Goal: Task Accomplishment & Management: Use online tool/utility

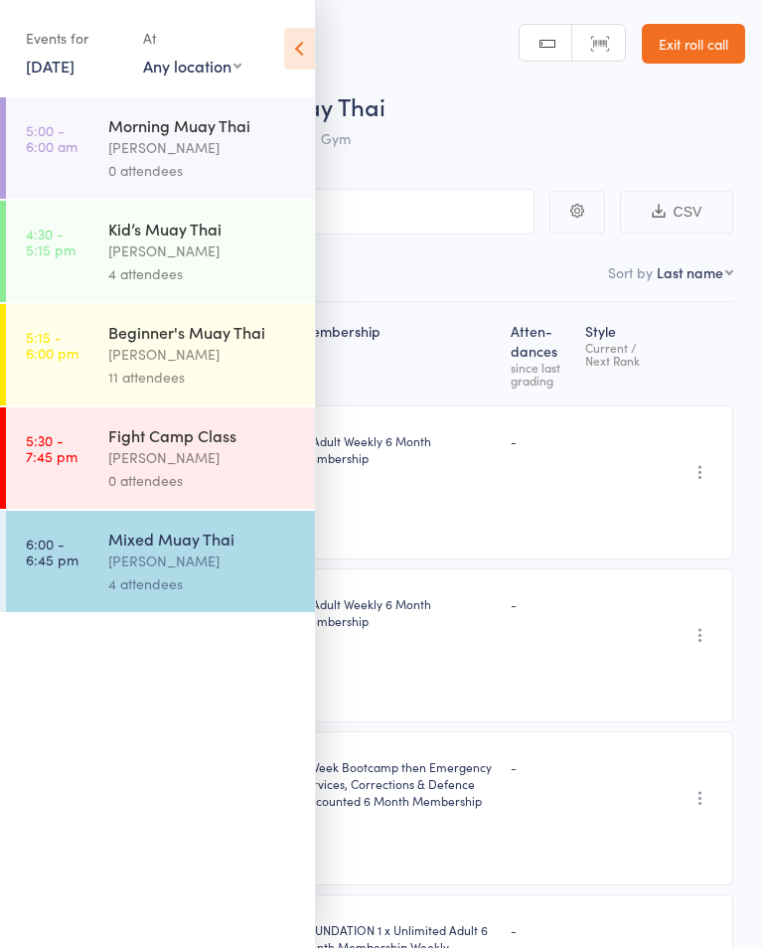
click at [70, 76] on link "[DATE]" at bounding box center [50, 66] width 49 height 22
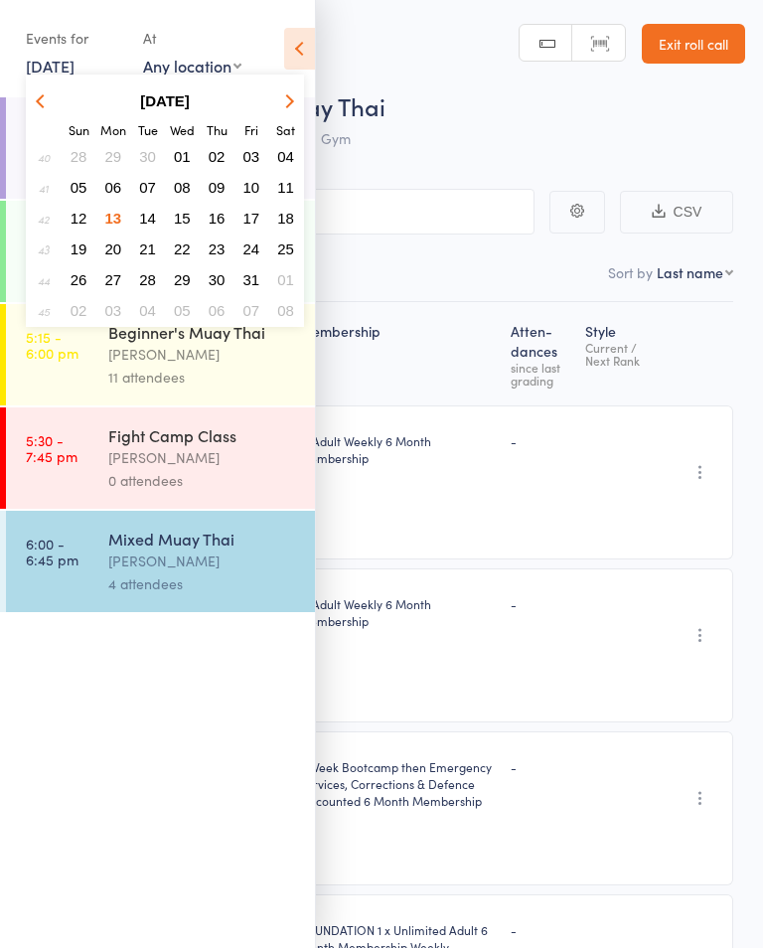
click at [149, 230] on button "14" at bounding box center [147, 218] width 31 height 27
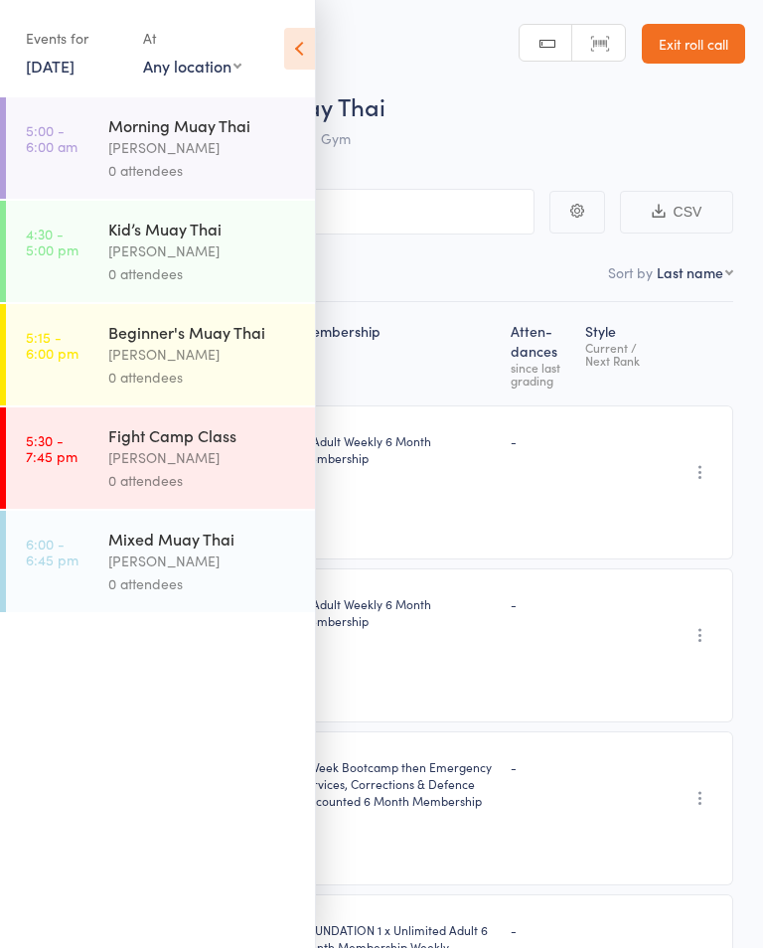
click at [112, 270] on div "0 attendees" at bounding box center [203, 273] width 190 height 23
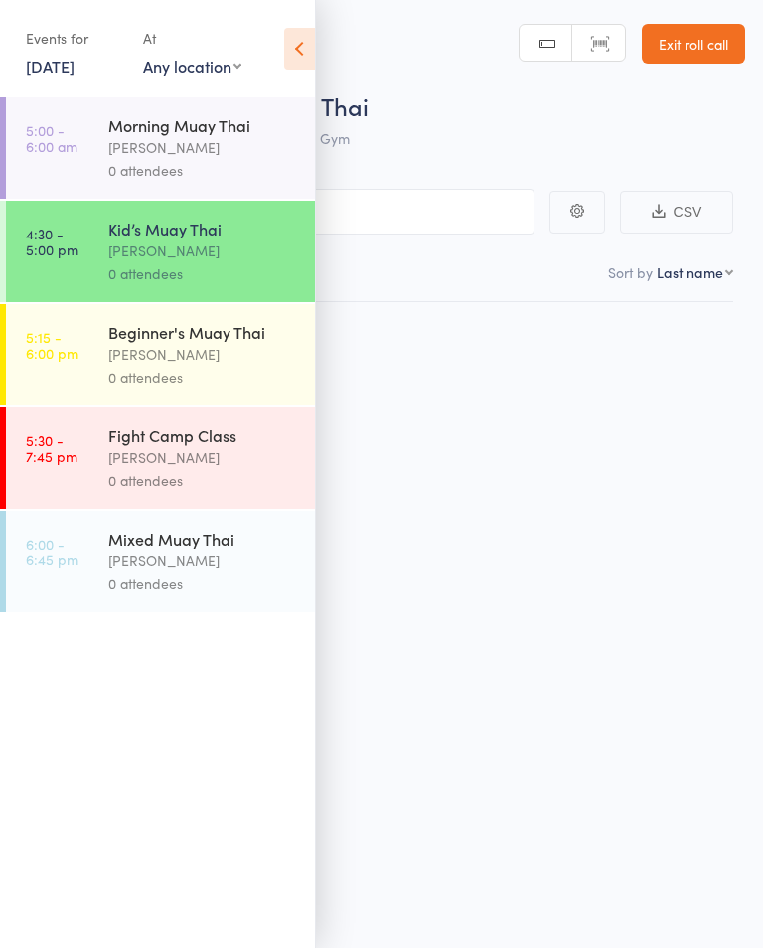
click at [305, 57] on icon at bounding box center [299, 49] width 31 height 42
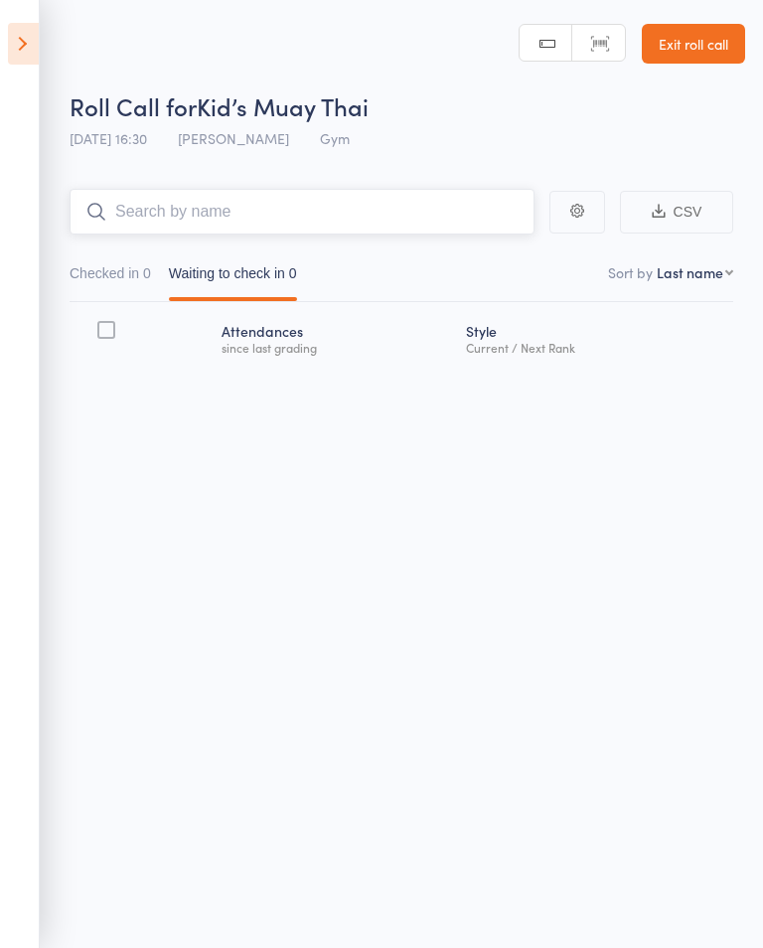
click at [163, 225] on input "search" at bounding box center [302, 212] width 465 height 46
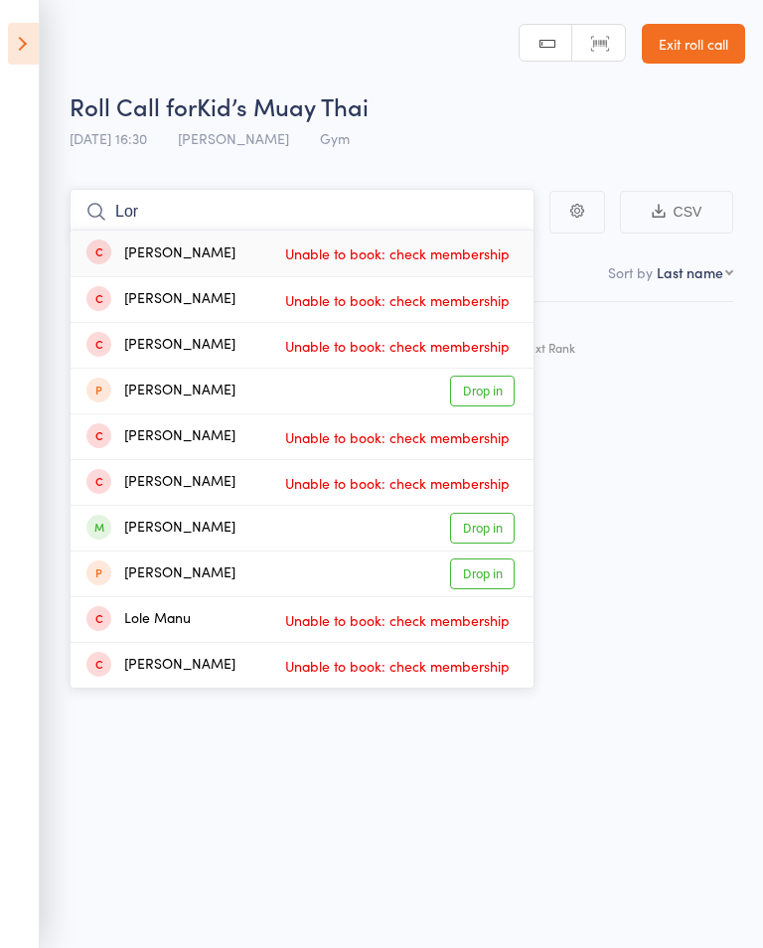
type input "Lor"
click at [489, 558] on link "Drop in" at bounding box center [482, 573] width 65 height 31
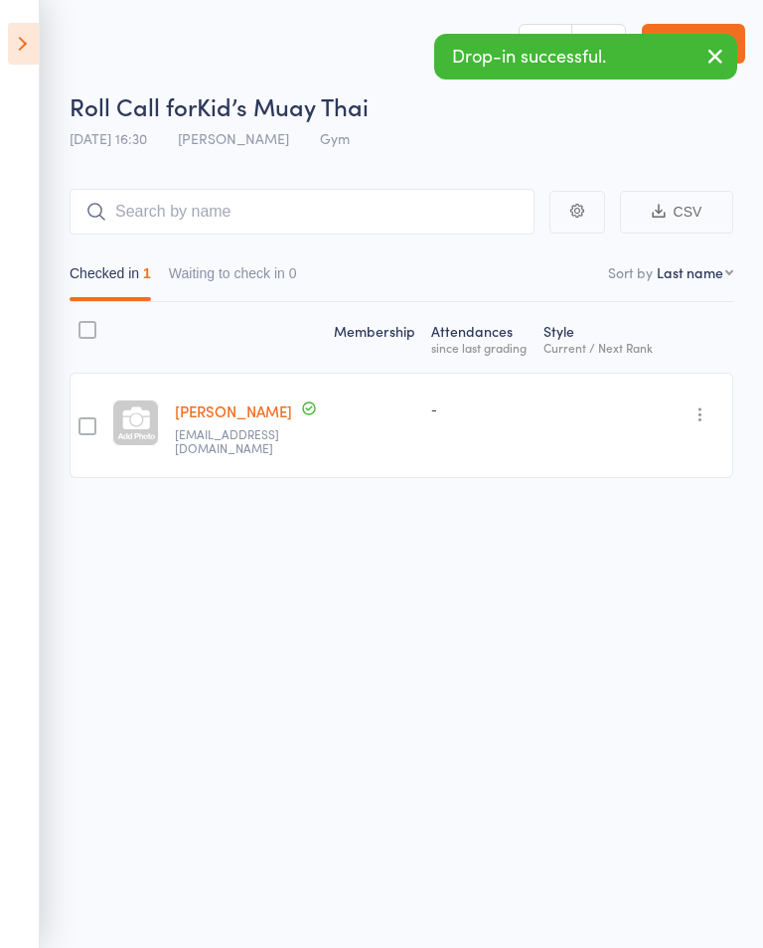
click at [674, 405] on div "Undo check-in Send message Add Note Remove [PERSON_NAME] absent" at bounding box center [697, 425] width 73 height 105
click at [693, 424] on button "button" at bounding box center [700, 414] width 24 height 24
click at [581, 525] on icon at bounding box center [573, 534] width 18 height 18
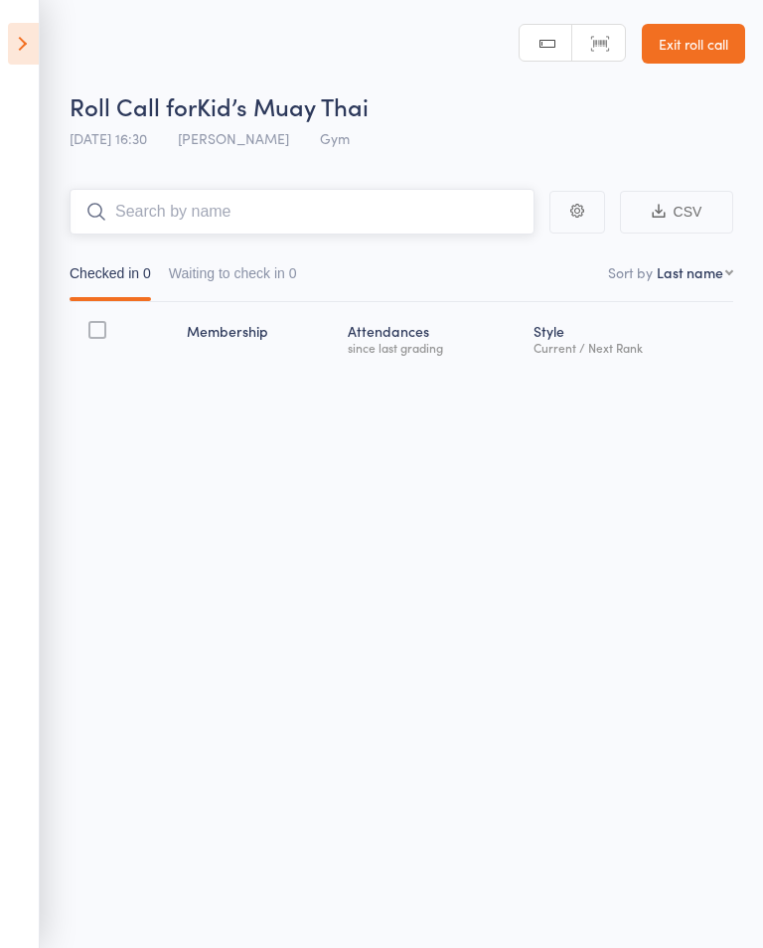
click at [190, 208] on input "search" at bounding box center [302, 212] width 465 height 46
type input "K"
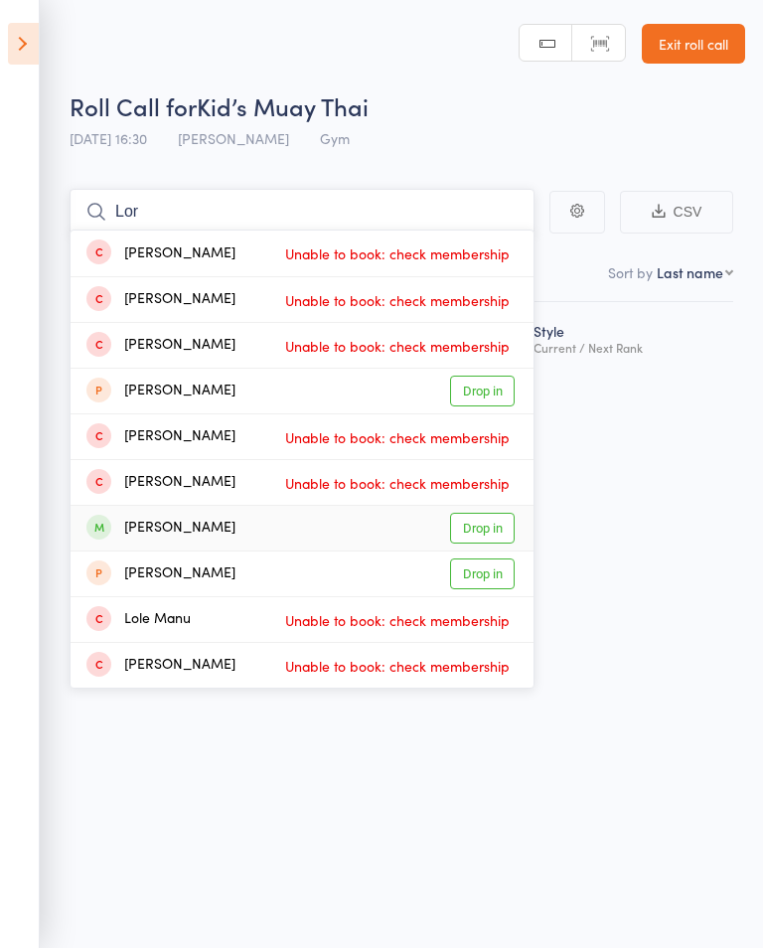
type input "Lor"
click at [461, 515] on link "Drop in" at bounding box center [482, 528] width 65 height 31
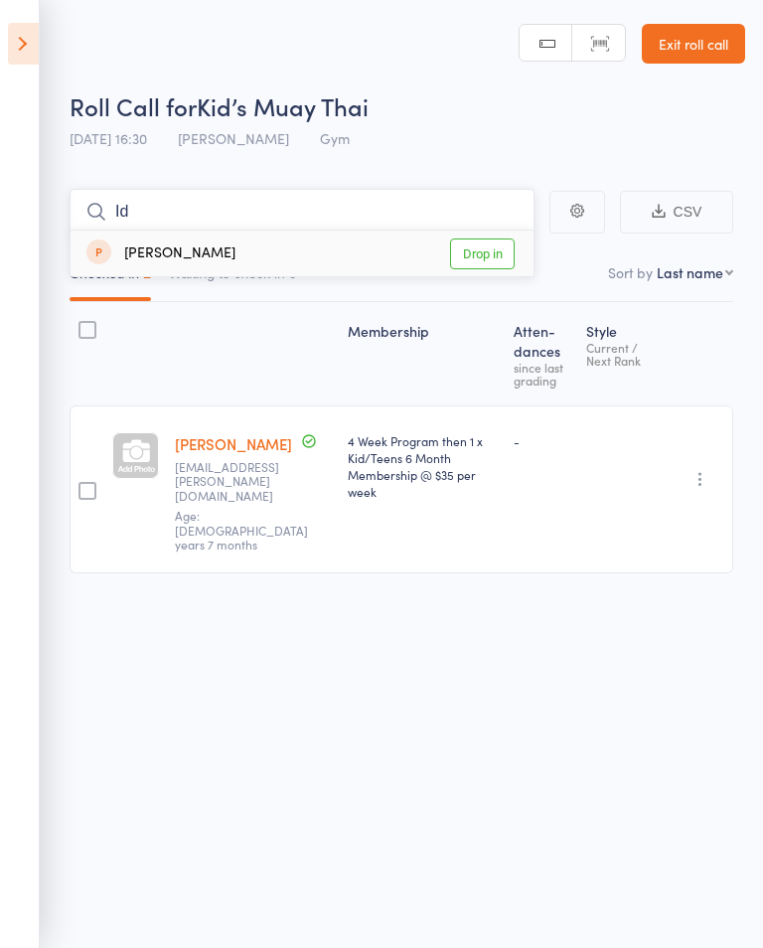
type input "I"
type input "S"
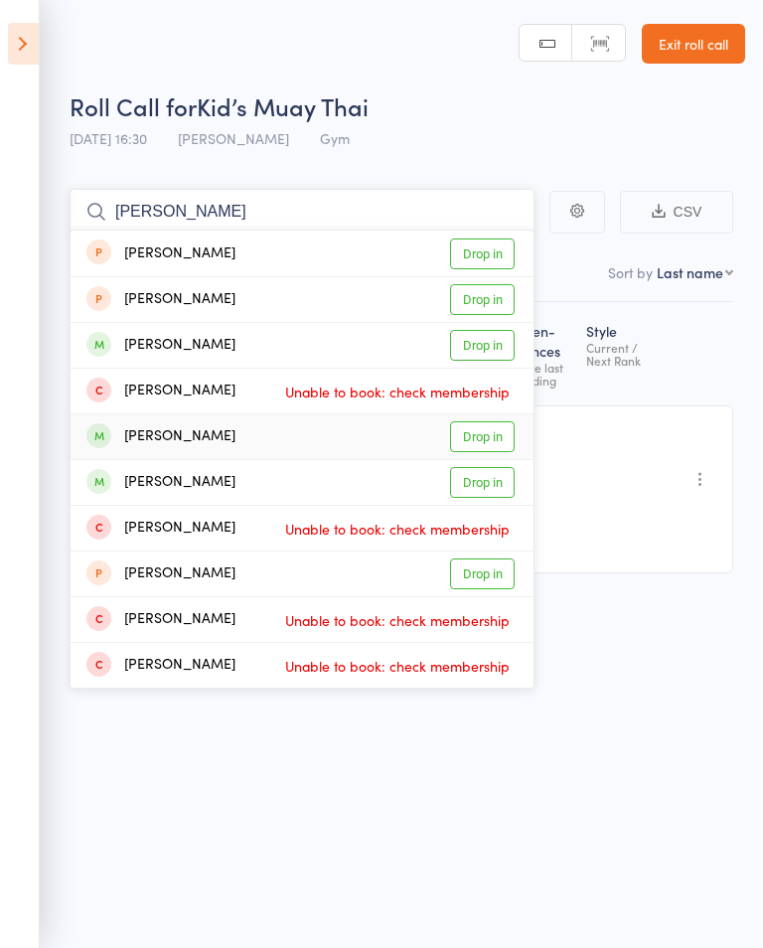
type input "[PERSON_NAME]"
click at [478, 428] on link "Drop in" at bounding box center [482, 436] width 65 height 31
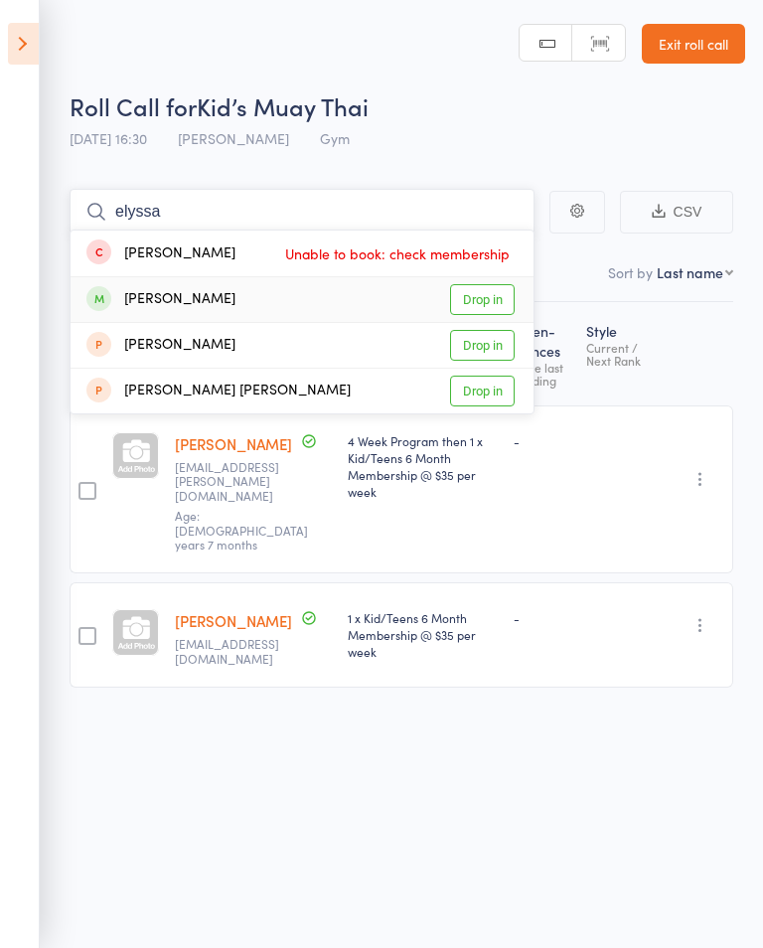
type input "elyssa"
click at [487, 312] on link "Drop in" at bounding box center [482, 299] width 65 height 31
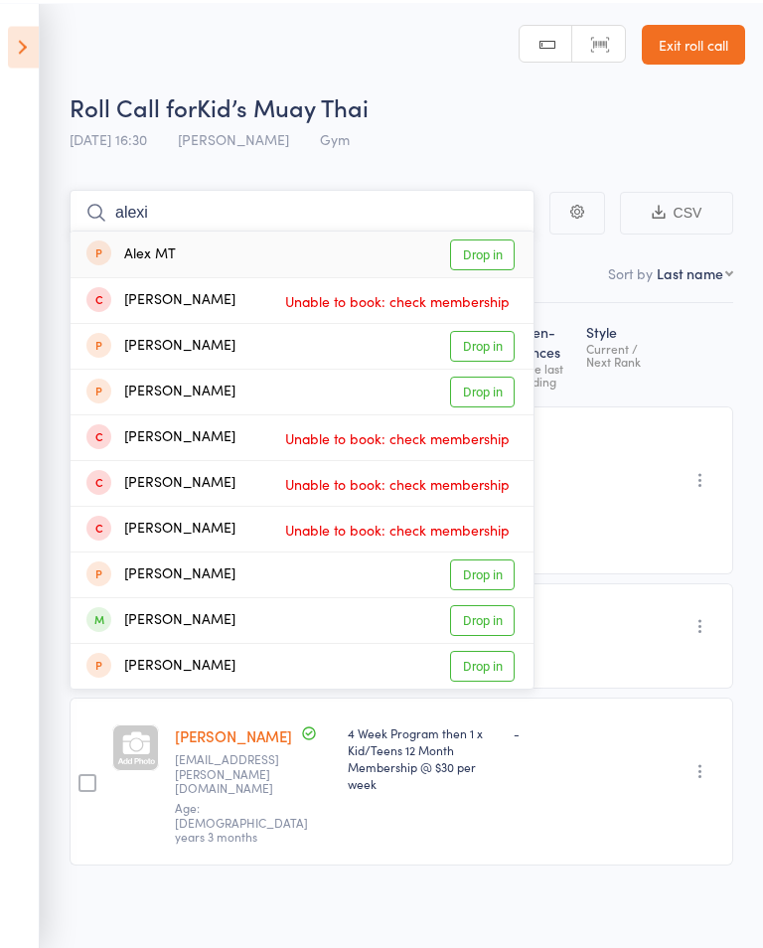
scroll to position [14, 0]
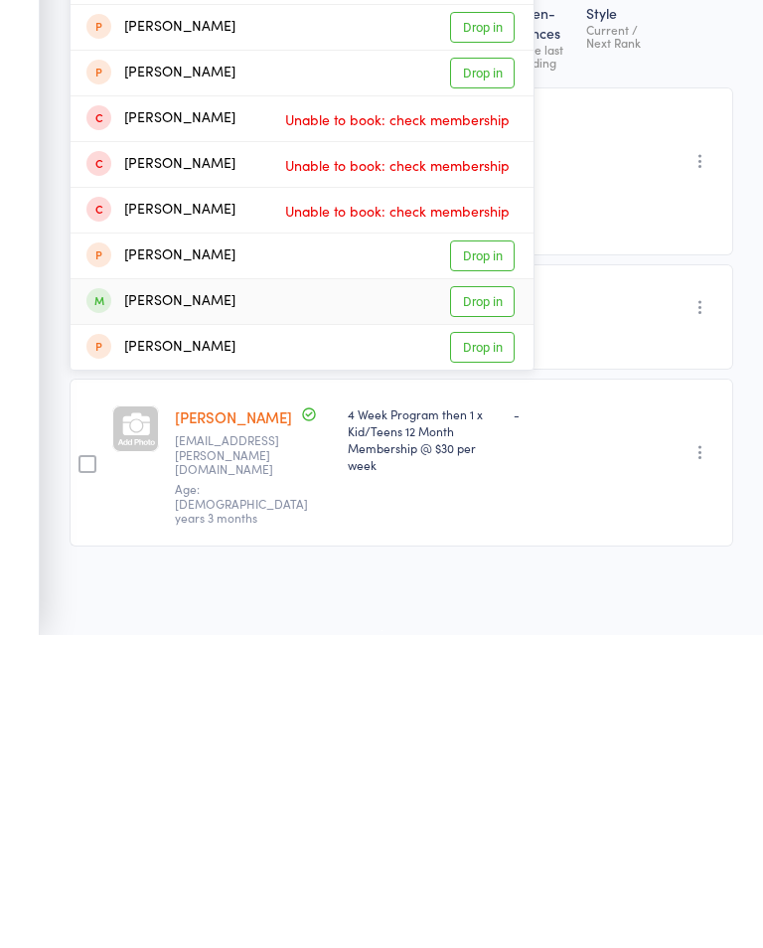
type input "alexi"
click at [465, 599] on link "Drop in" at bounding box center [482, 614] width 65 height 31
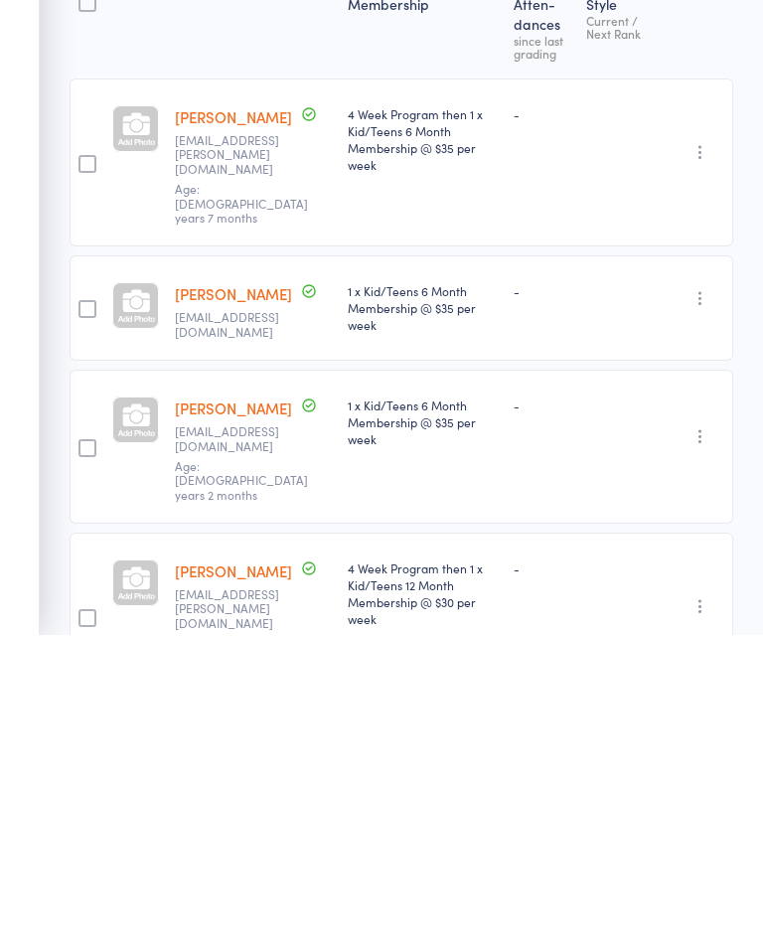
scroll to position [101, 0]
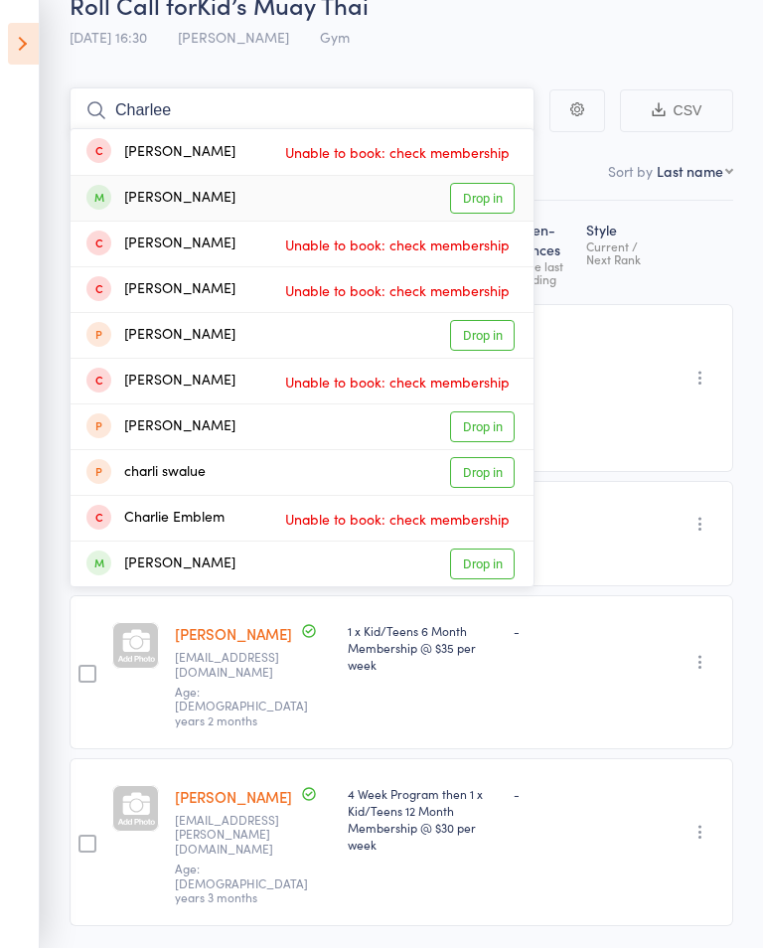
type input "Charlee"
click at [479, 202] on link "Drop in" at bounding box center [482, 198] width 65 height 31
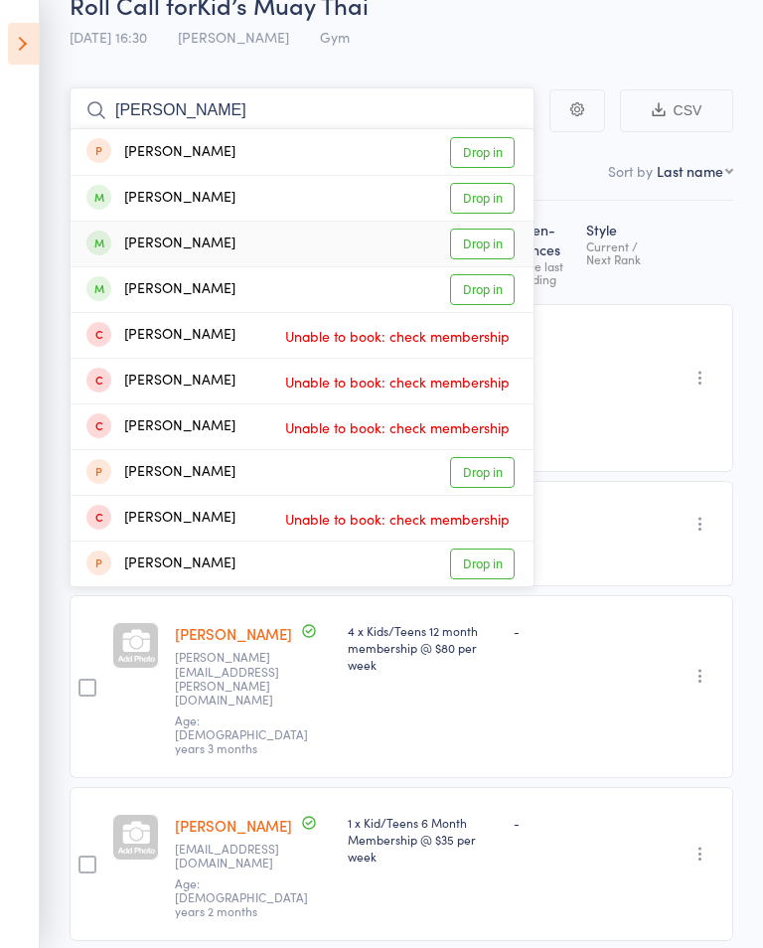
type input "[PERSON_NAME]"
click at [492, 256] on link "Drop in" at bounding box center [482, 244] width 65 height 31
type input "rob"
click at [484, 207] on link "Drop in" at bounding box center [482, 198] width 65 height 31
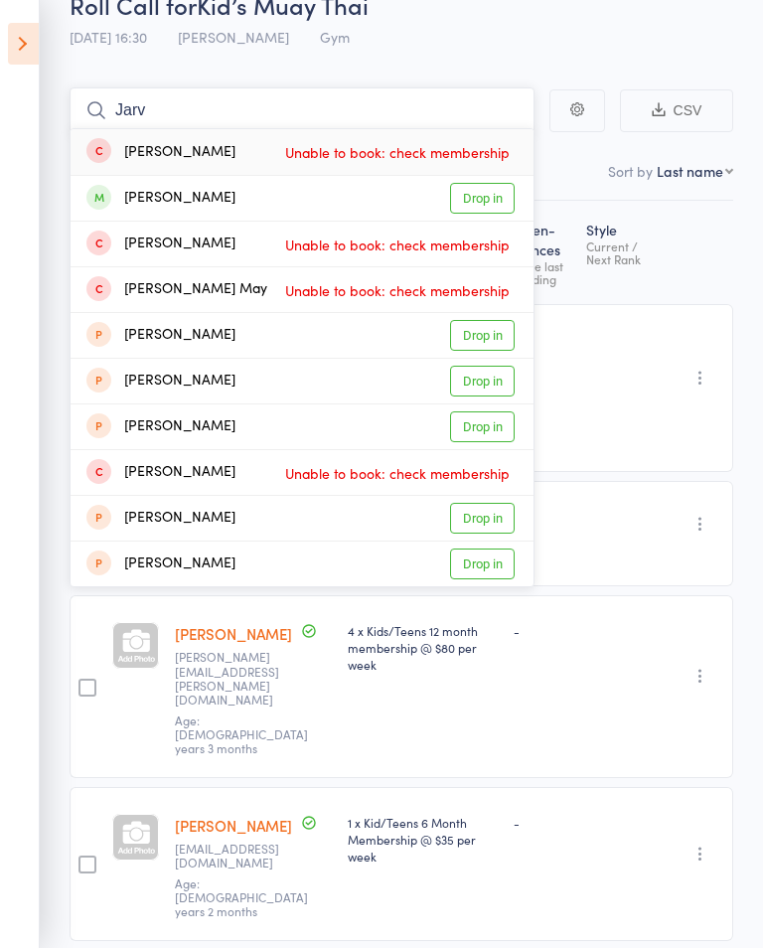
type input "Jarv"
click at [476, 201] on link "Drop in" at bounding box center [482, 198] width 65 height 31
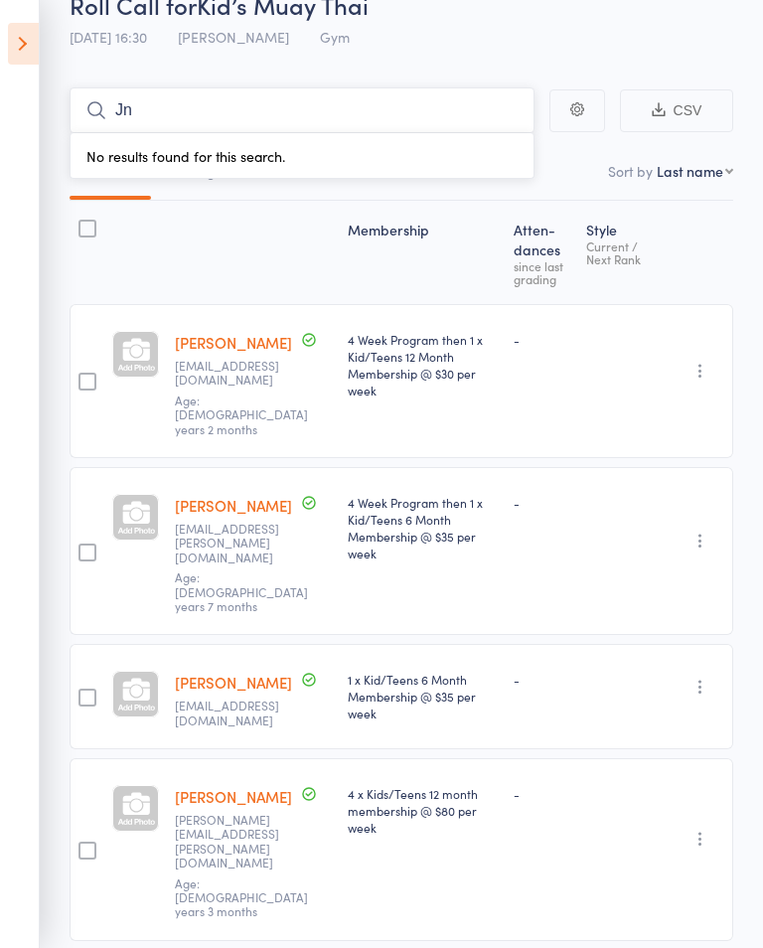
type input "J"
type input "O"
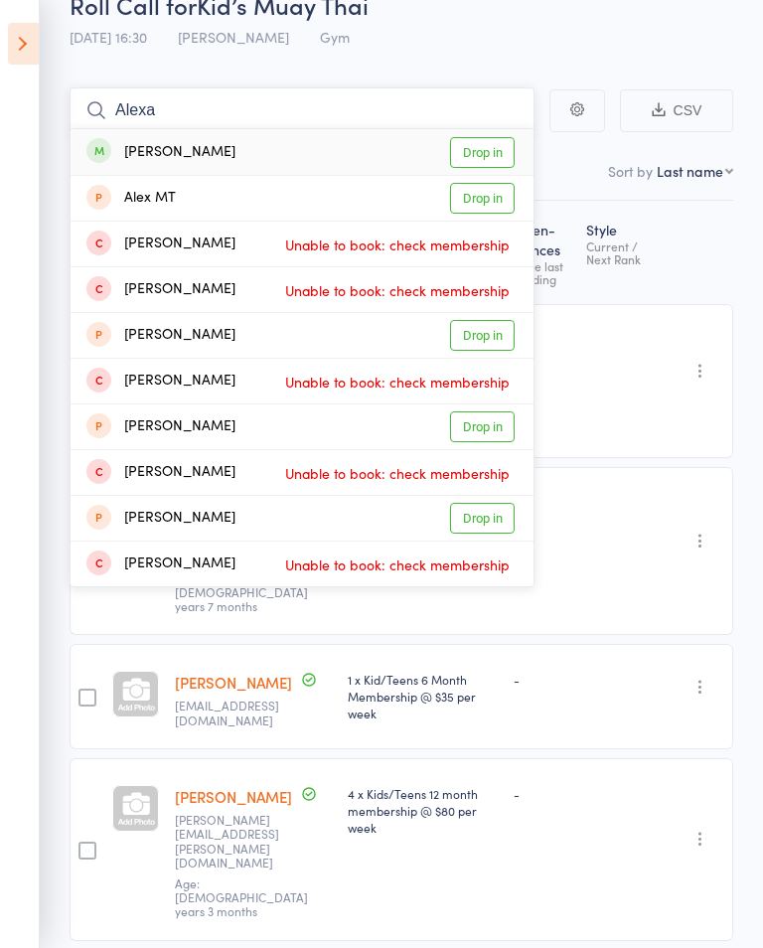
type input "Alexa"
click at [498, 148] on link "Drop in" at bounding box center [482, 152] width 65 height 31
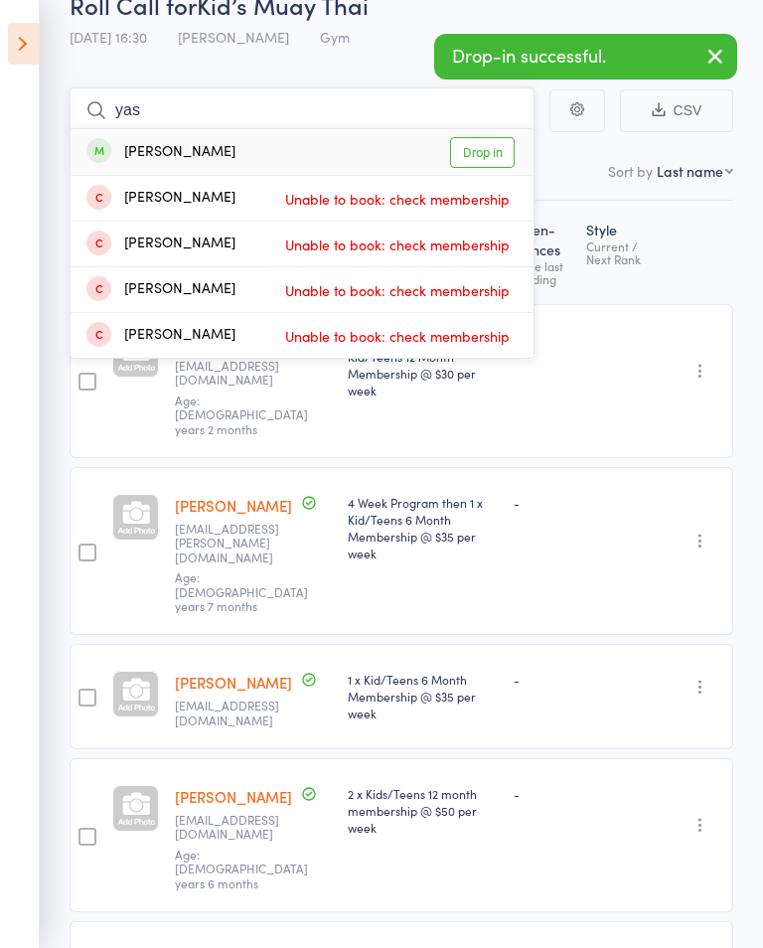
type input "yas"
click at [485, 158] on link "Drop in" at bounding box center [482, 152] width 65 height 31
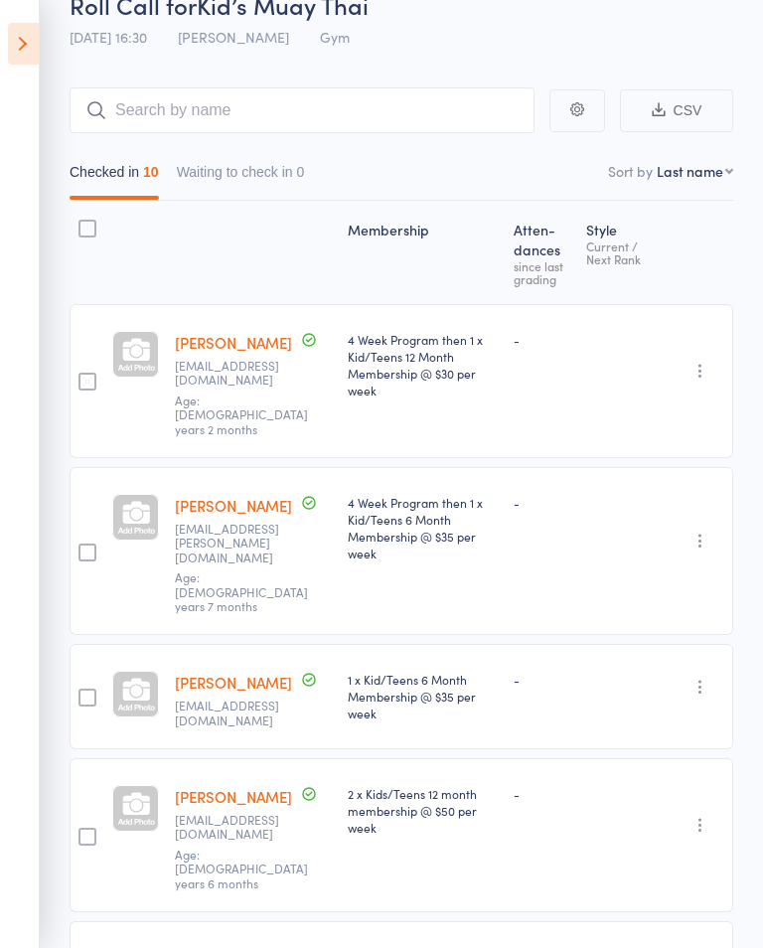
click at [28, 38] on icon at bounding box center [23, 44] width 31 height 42
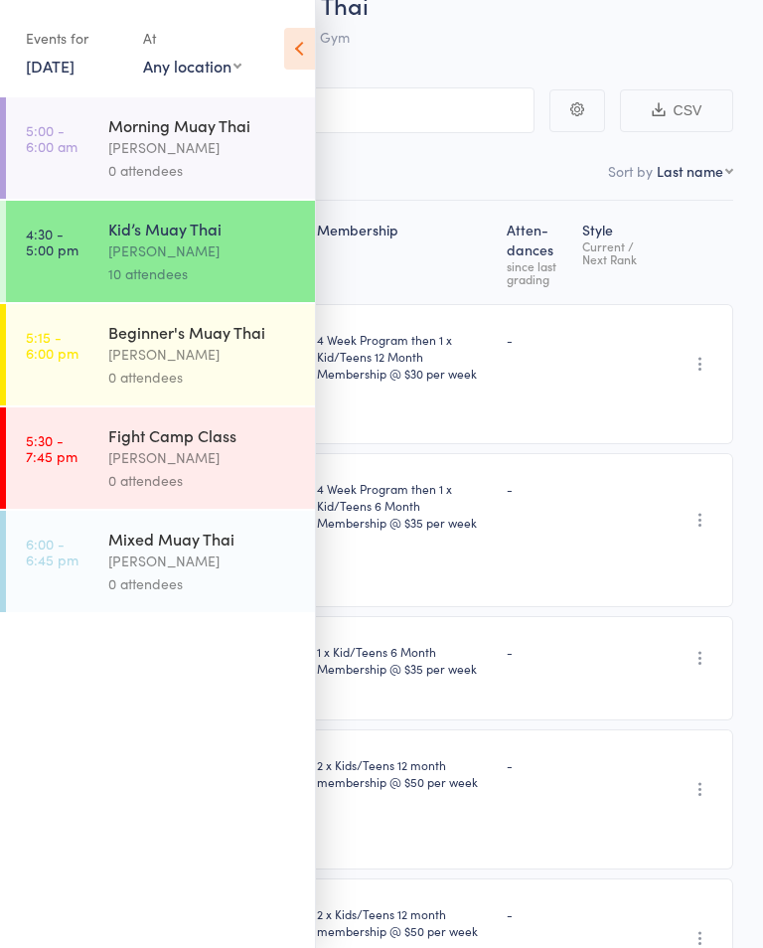
click at [202, 376] on div "0 attendees" at bounding box center [203, 377] width 190 height 23
click at [300, 54] on icon at bounding box center [299, 49] width 31 height 42
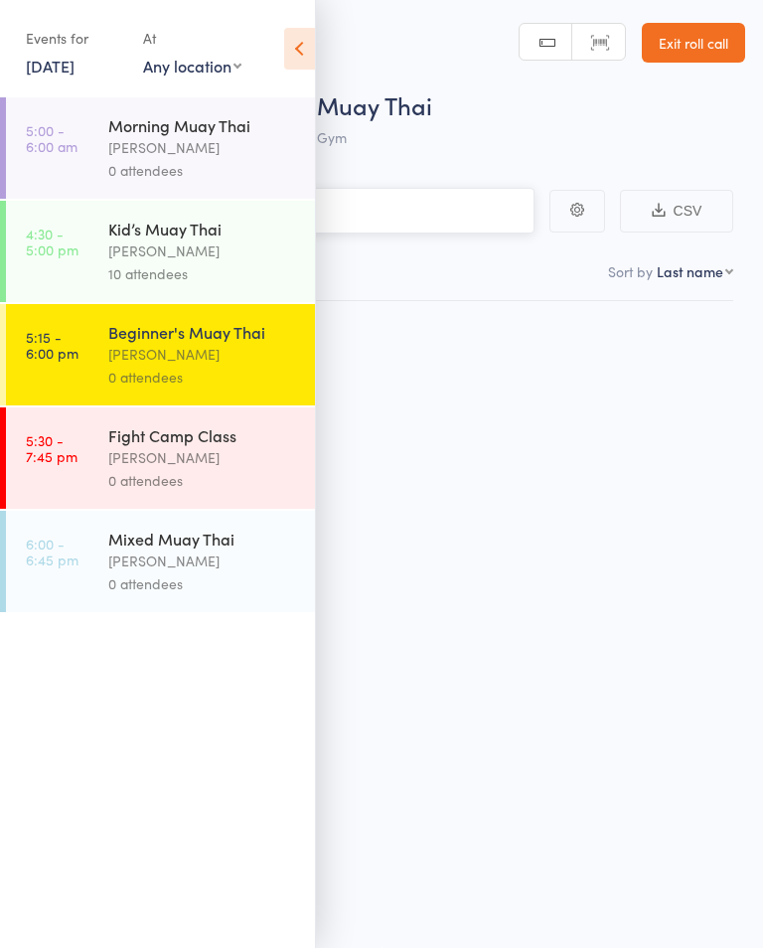
scroll to position [14, 0]
click at [208, 363] on div "[PERSON_NAME]" at bounding box center [203, 354] width 190 height 23
click at [301, 47] on icon at bounding box center [299, 49] width 31 height 42
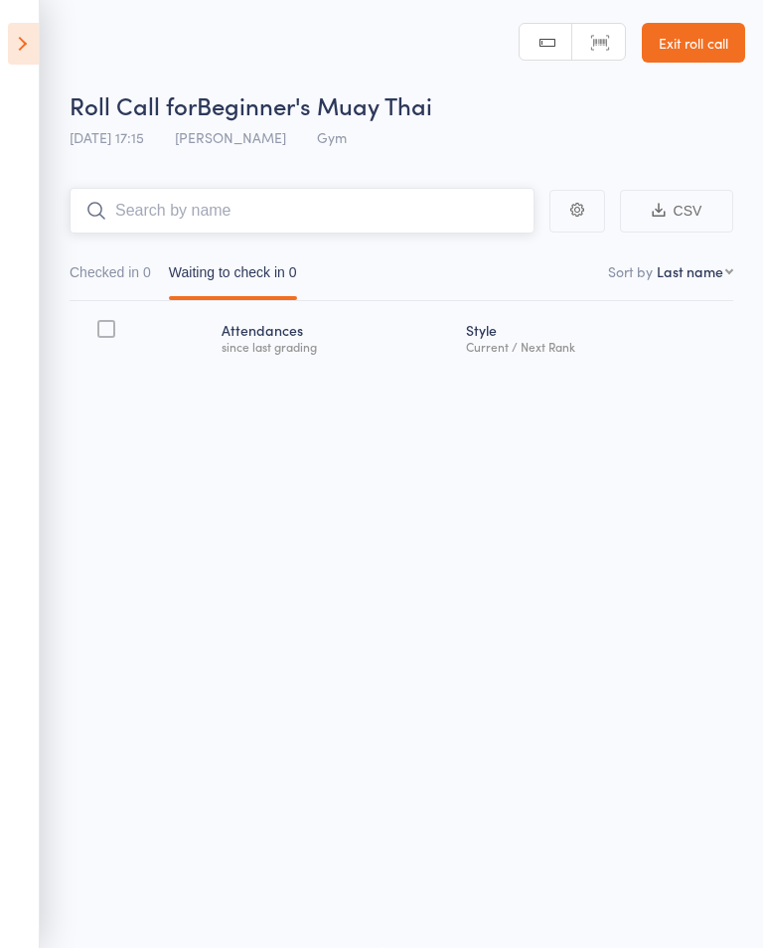
click at [259, 209] on input "search" at bounding box center [302, 211] width 465 height 46
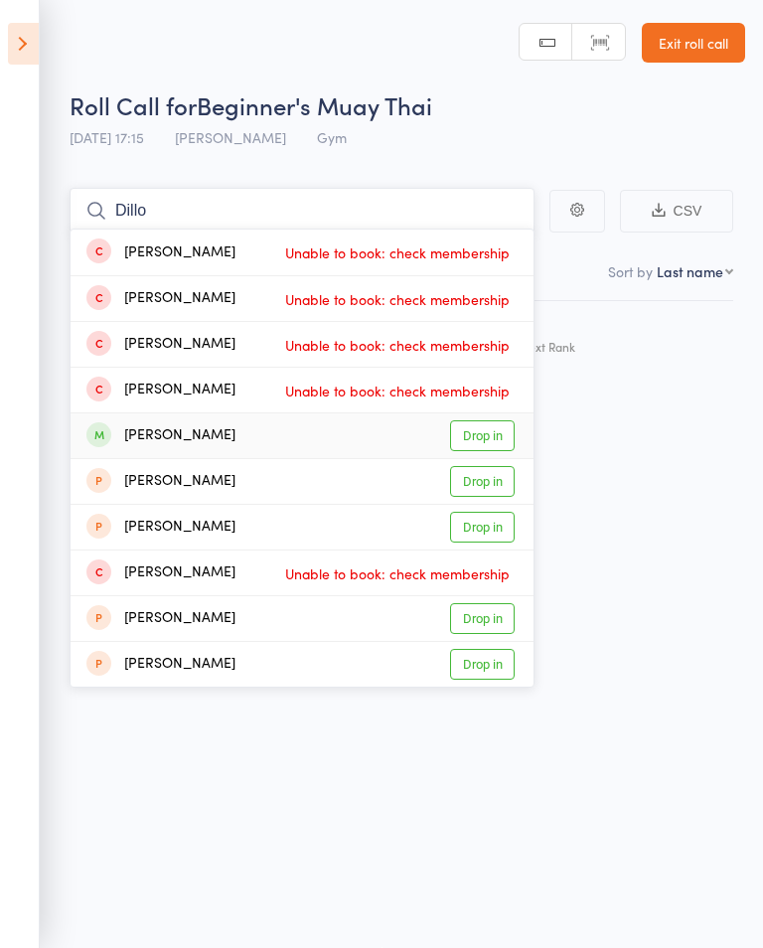
type input "Dillo"
click at [497, 420] on link "Drop in" at bounding box center [482, 435] width 65 height 31
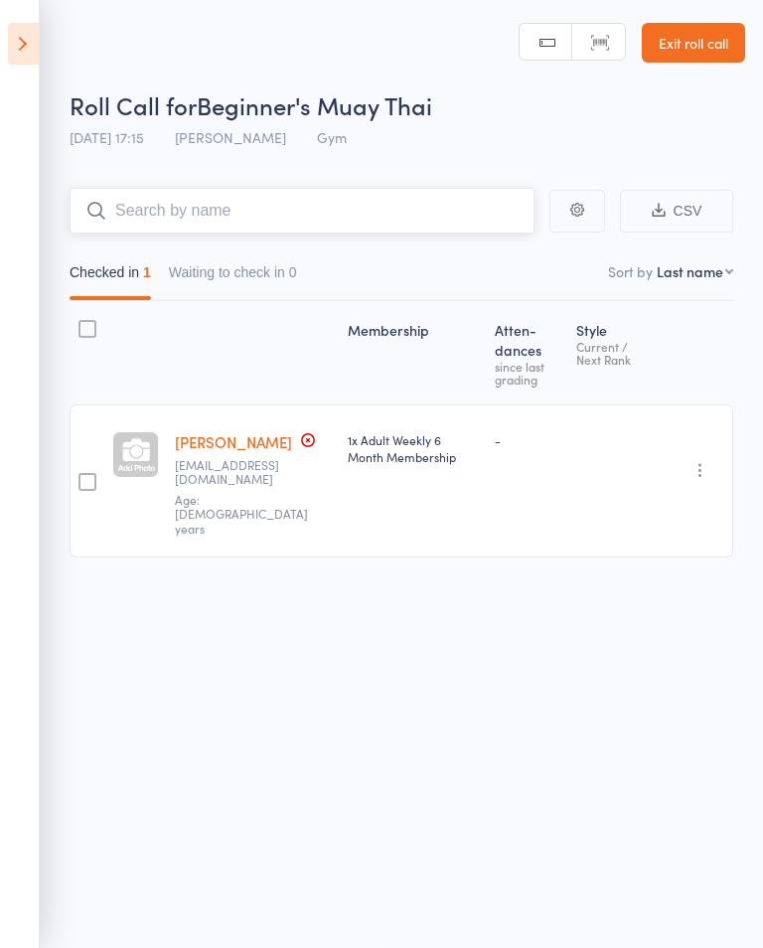
type input "A"
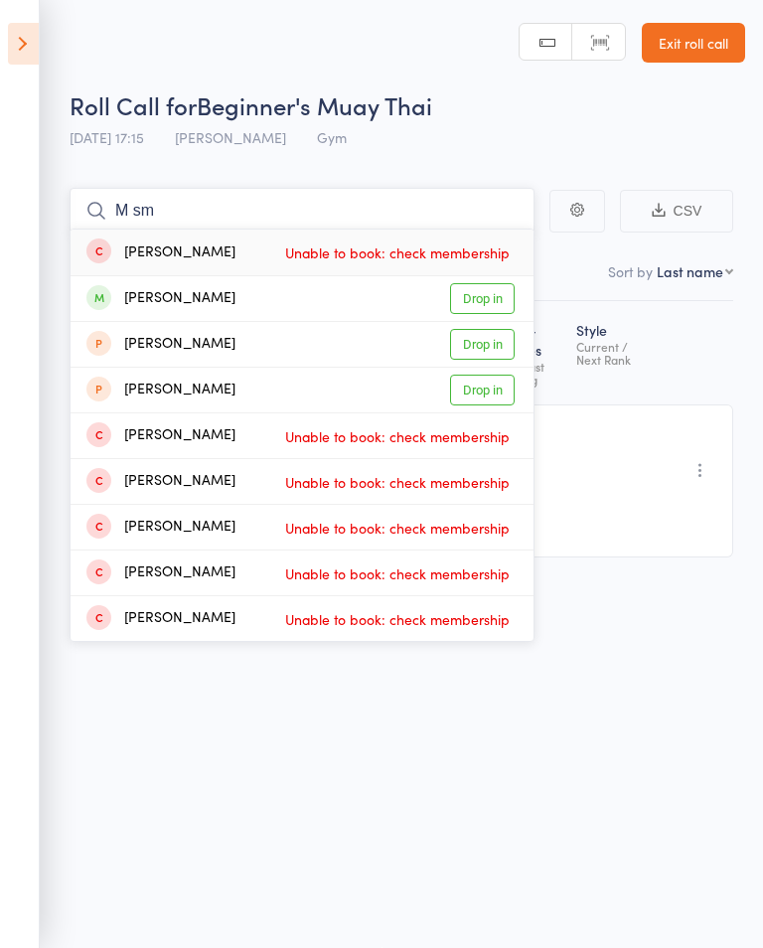
type input "M sm"
click at [492, 286] on link "Drop in" at bounding box center [482, 298] width 65 height 31
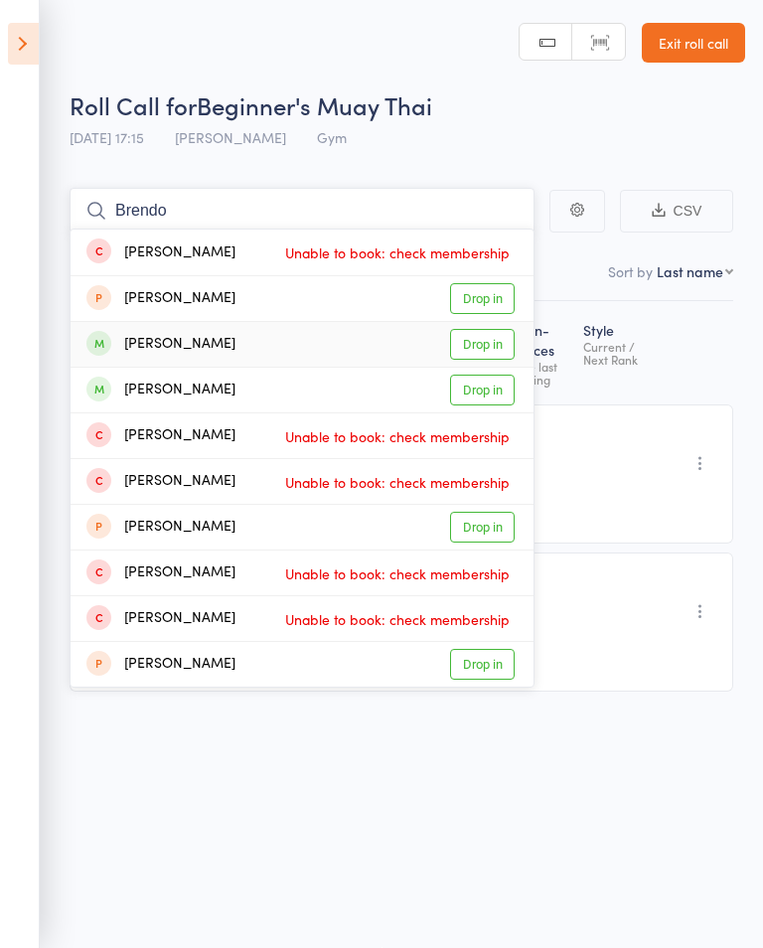
type input "Brendo"
click at [466, 329] on link "Drop in" at bounding box center [482, 344] width 65 height 31
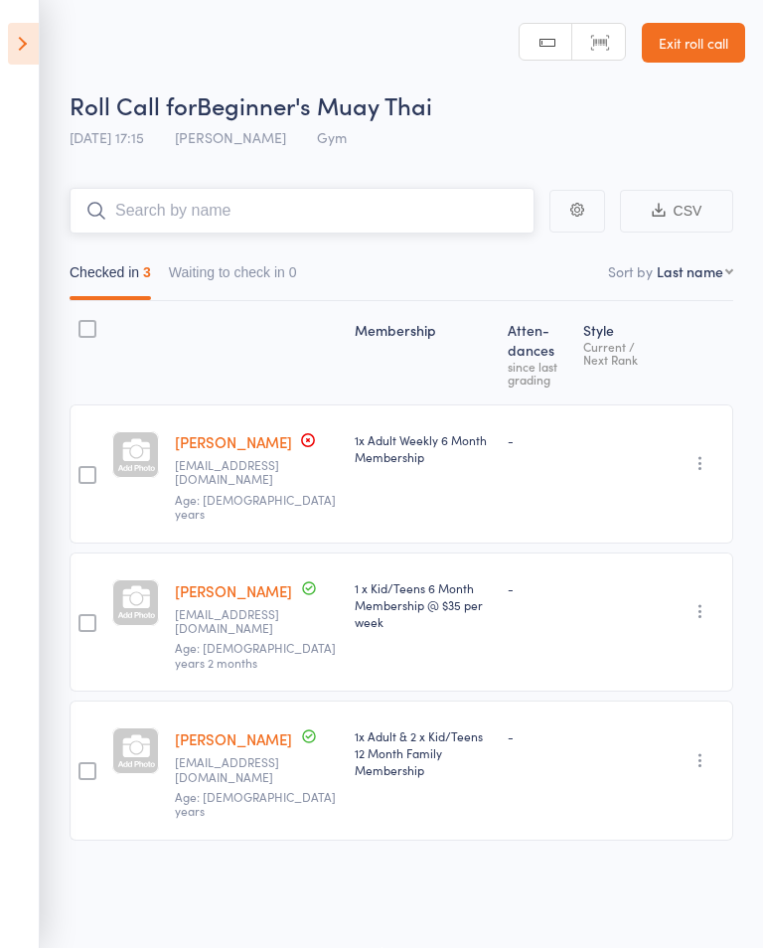
scroll to position [0, 0]
click at [13, 46] on icon at bounding box center [23, 44] width 31 height 42
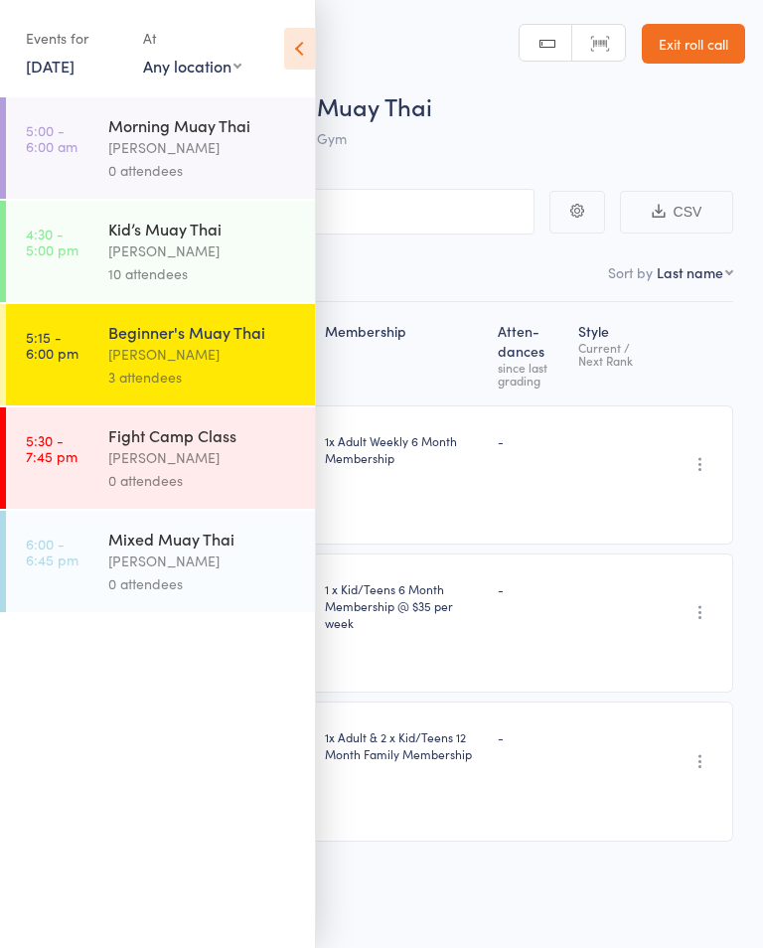
click at [406, 466] on div "1x Adult Weekly 6 Month Membership" at bounding box center [403, 449] width 157 height 34
click at [369, 220] on input "search" at bounding box center [282, 212] width 505 height 46
click at [285, 69] on icon at bounding box center [299, 49] width 31 height 42
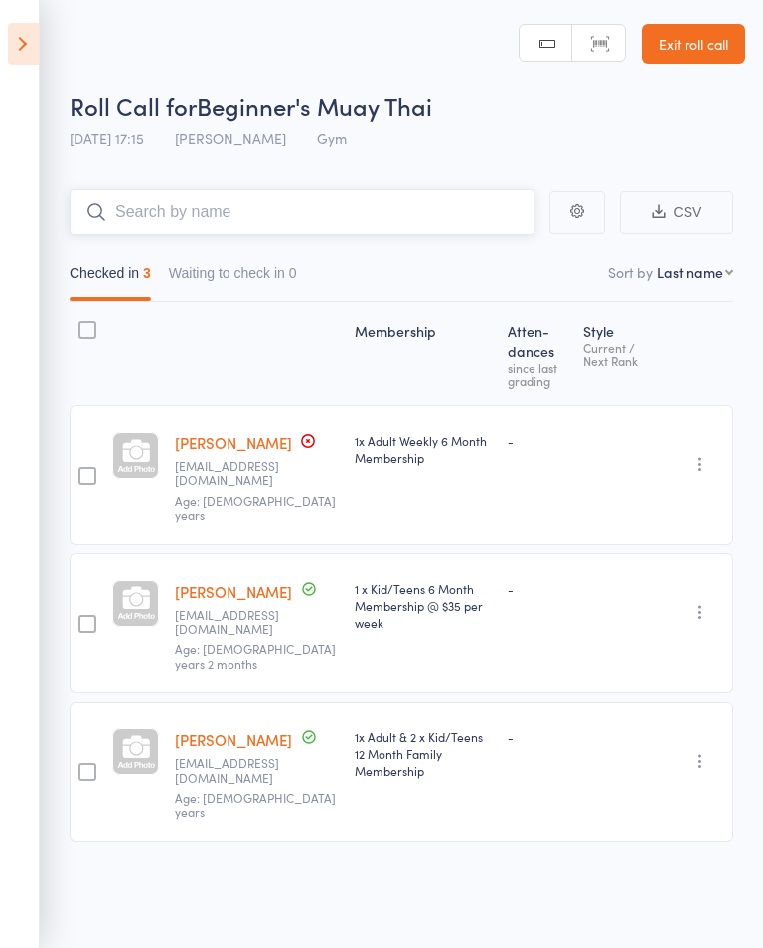
click at [273, 217] on input "search" at bounding box center [302, 212] width 465 height 46
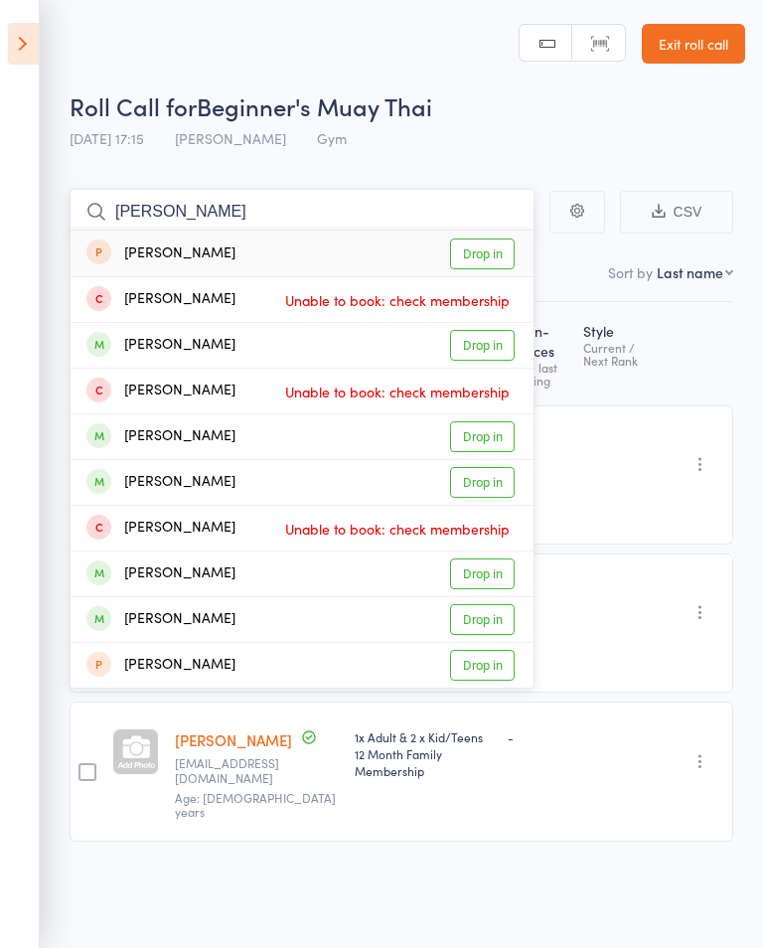
type input "[PERSON_NAME]"
click at [468, 411] on div "[PERSON_NAME] Unable to book: check membership" at bounding box center [302, 391] width 463 height 45
type input "[PERSON_NAME]"
click at [491, 437] on link "Drop in" at bounding box center [482, 436] width 65 height 31
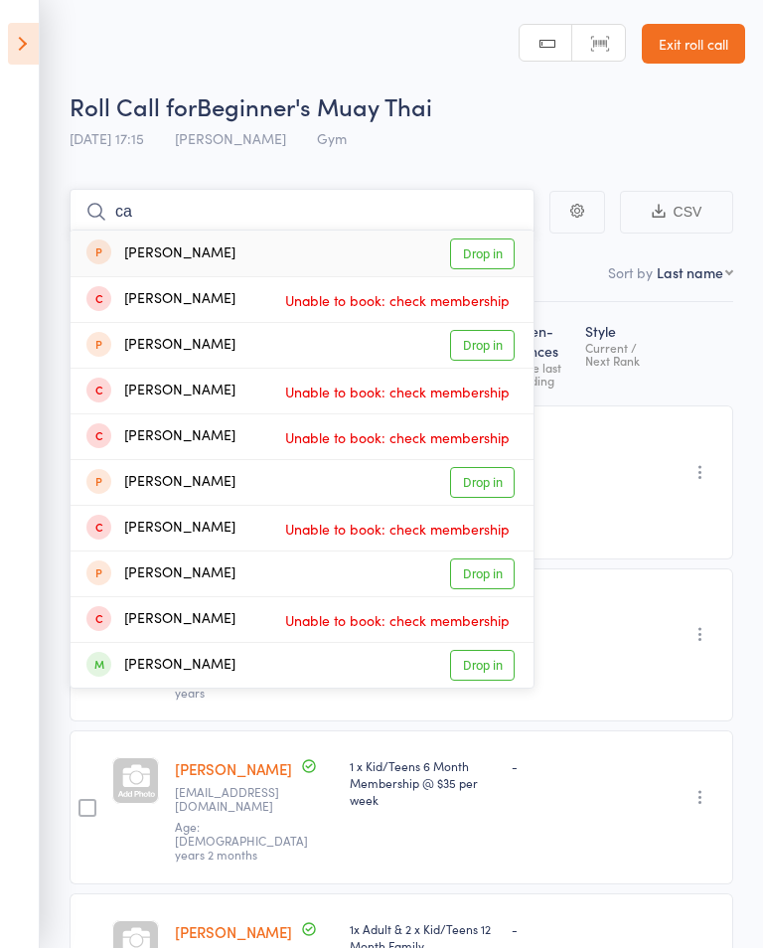
type input "c"
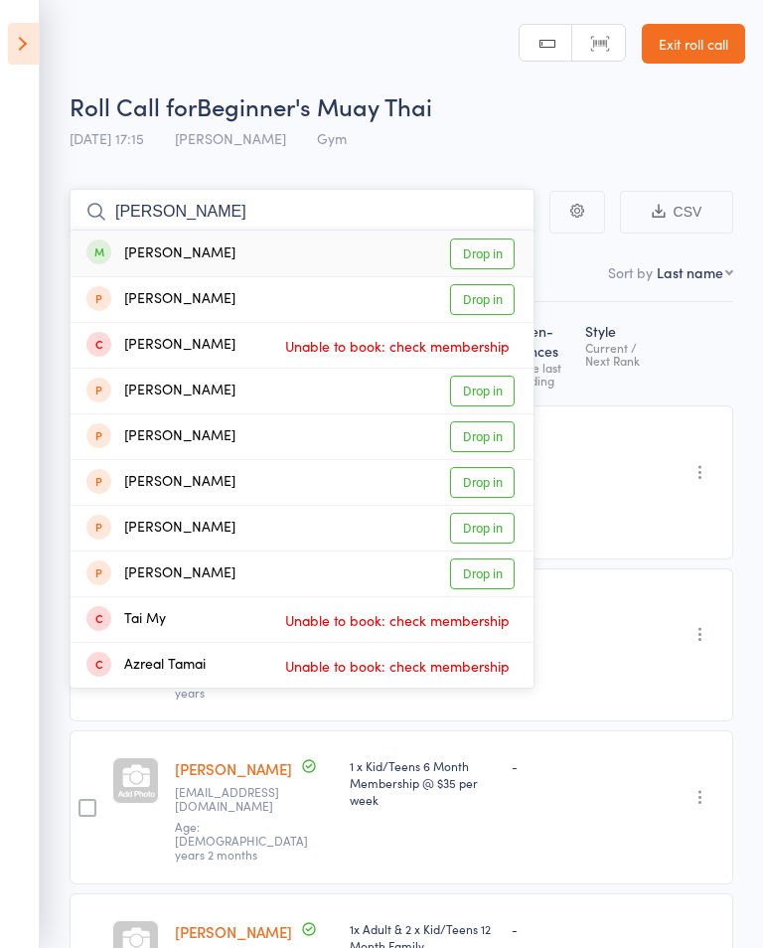
type input "[PERSON_NAME]"
click at [475, 242] on link "Drop in" at bounding box center [482, 253] width 65 height 31
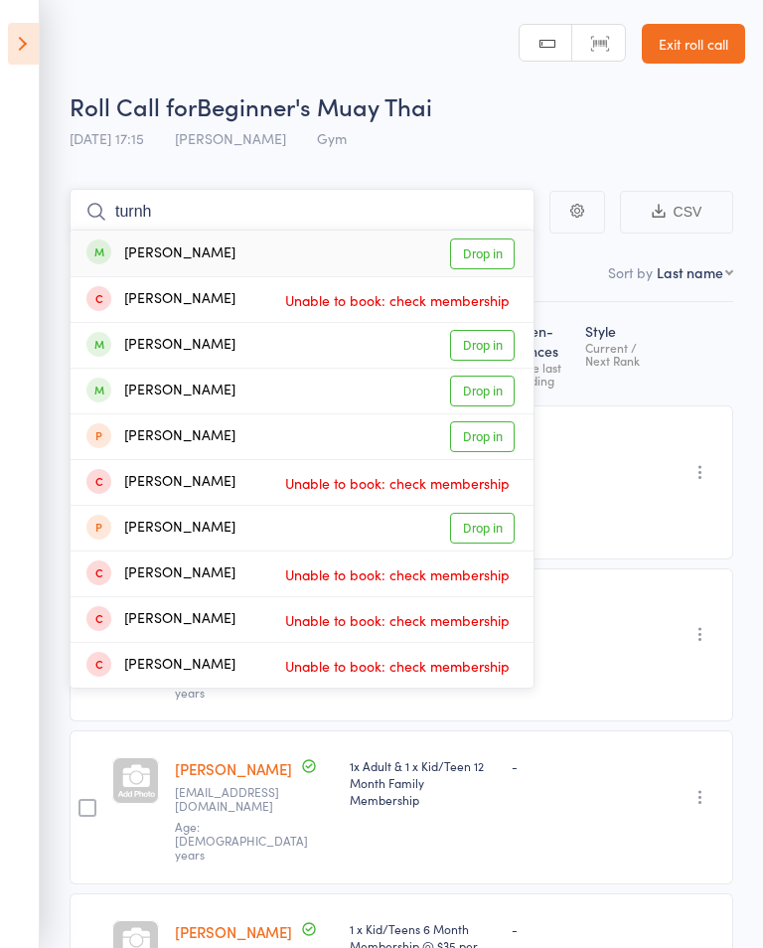
type input "turnh"
click at [481, 254] on link "Drop in" at bounding box center [482, 253] width 65 height 31
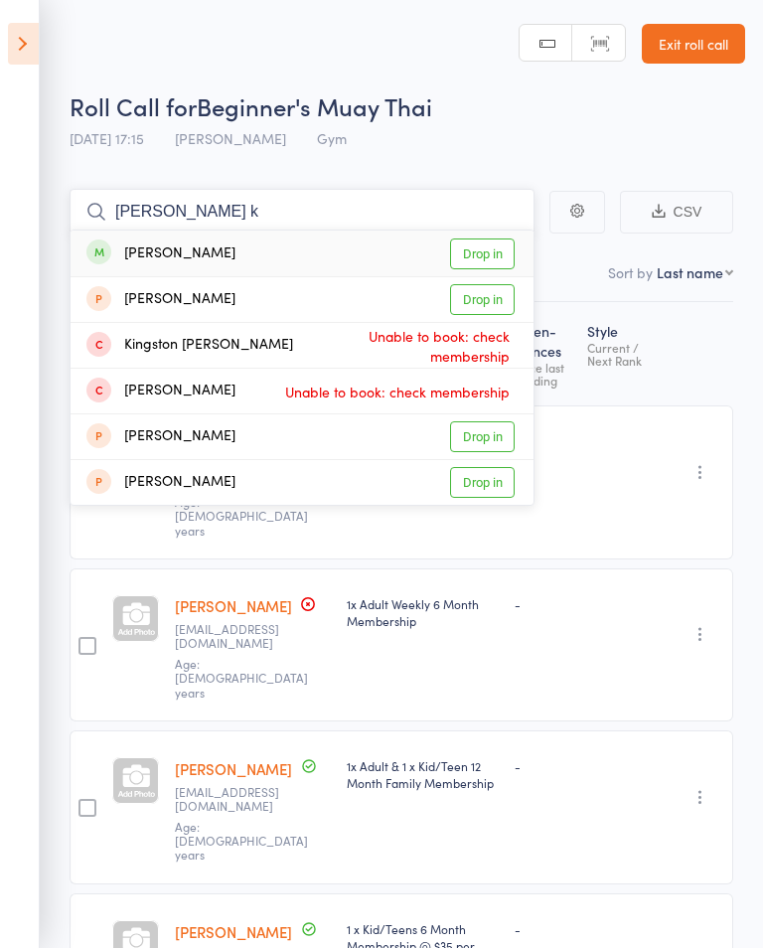
type input "[PERSON_NAME] k"
click at [474, 244] on link "Drop in" at bounding box center [482, 253] width 65 height 31
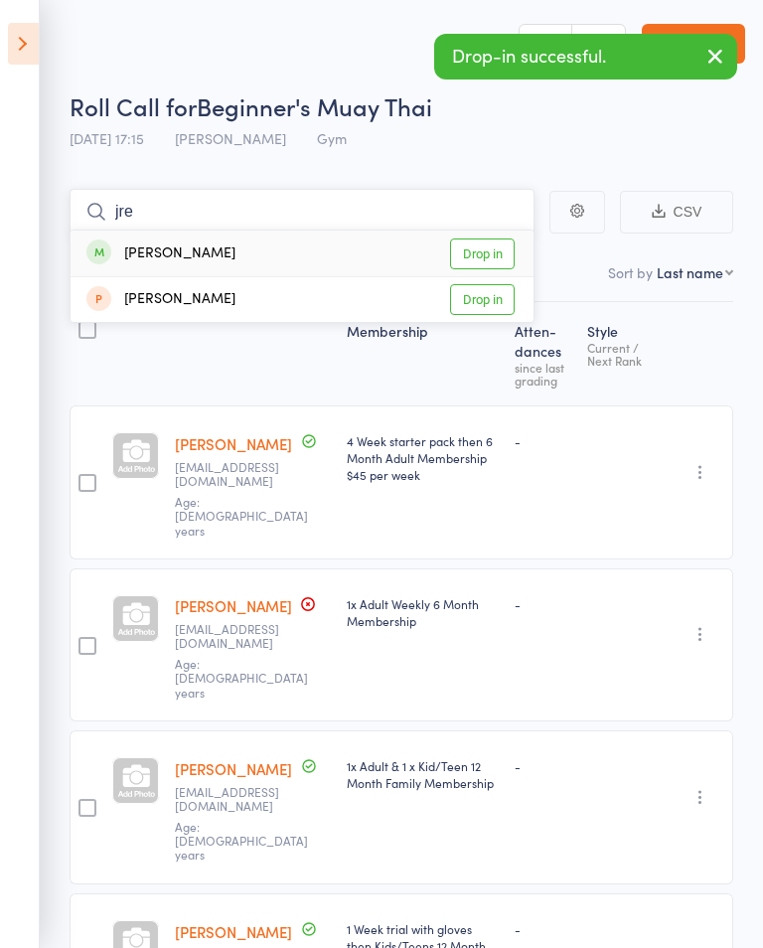
type input "jre"
click at [481, 241] on link "Drop in" at bounding box center [482, 253] width 65 height 31
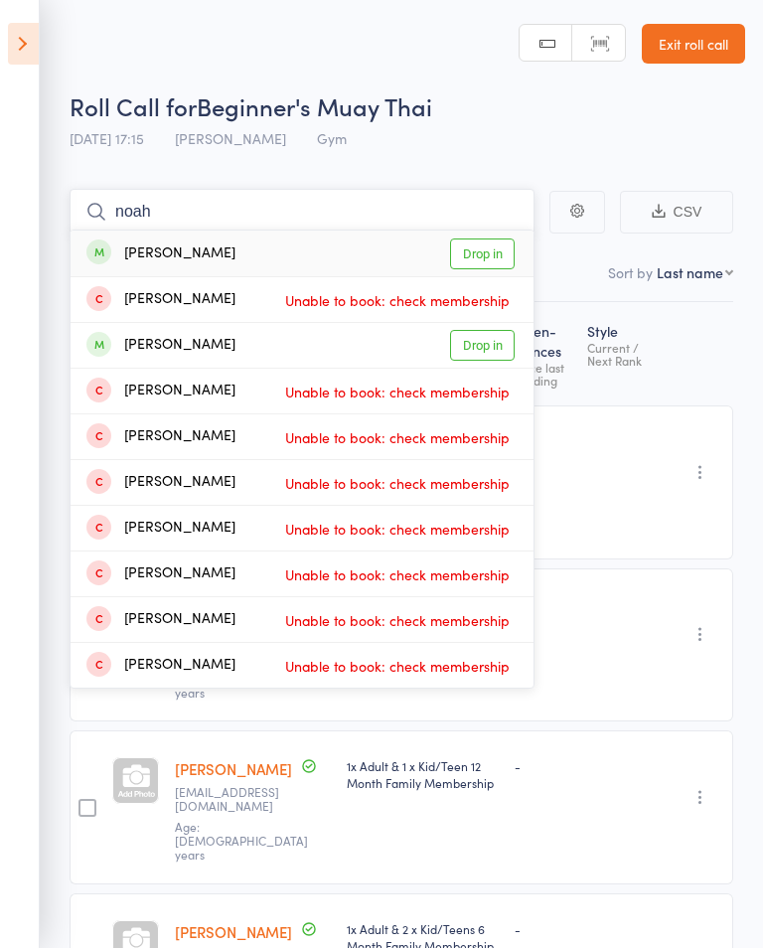
type input "noah"
click at [469, 243] on link "Drop in" at bounding box center [482, 253] width 65 height 31
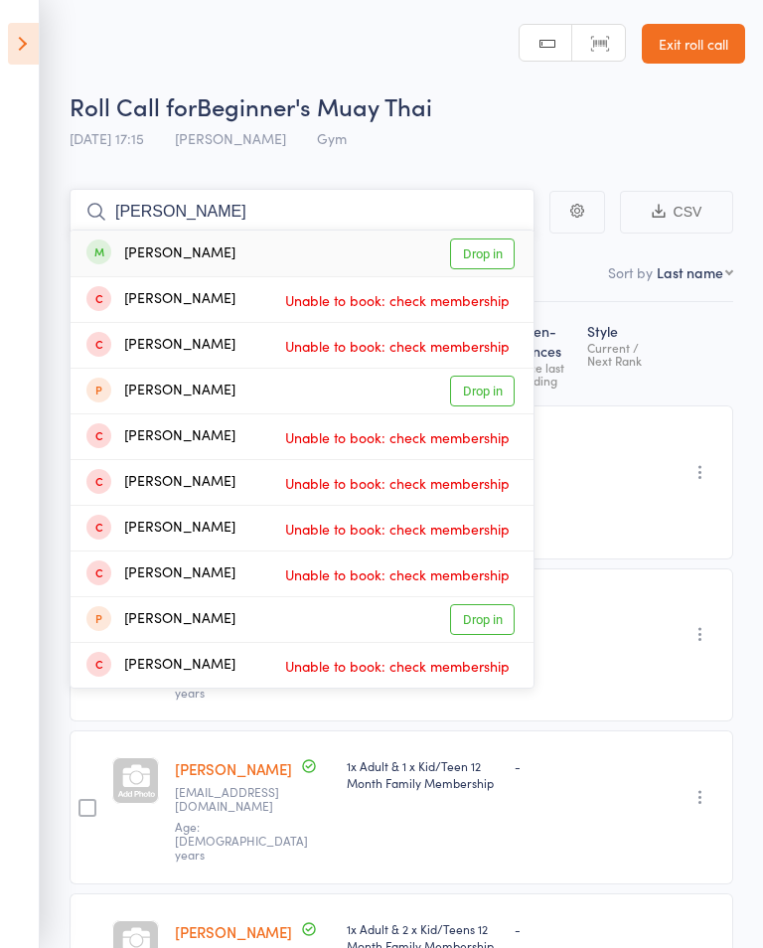
type input "[PERSON_NAME]"
click at [492, 239] on link "Drop in" at bounding box center [482, 253] width 65 height 31
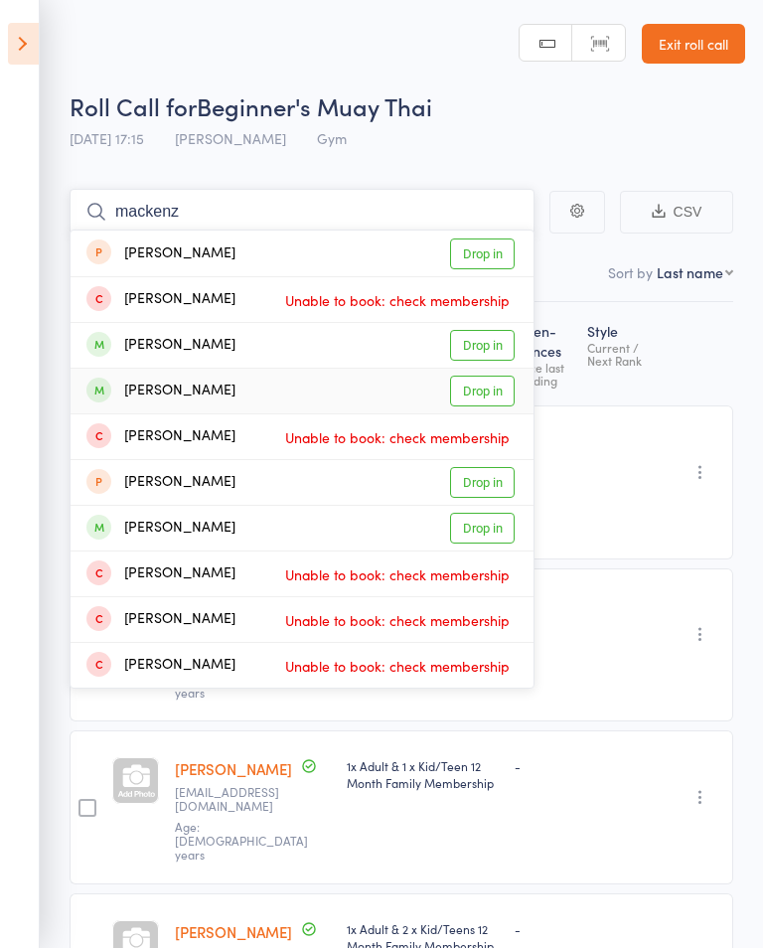
type input "mackenz"
click at [481, 395] on link "Drop in" at bounding box center [482, 391] width 65 height 31
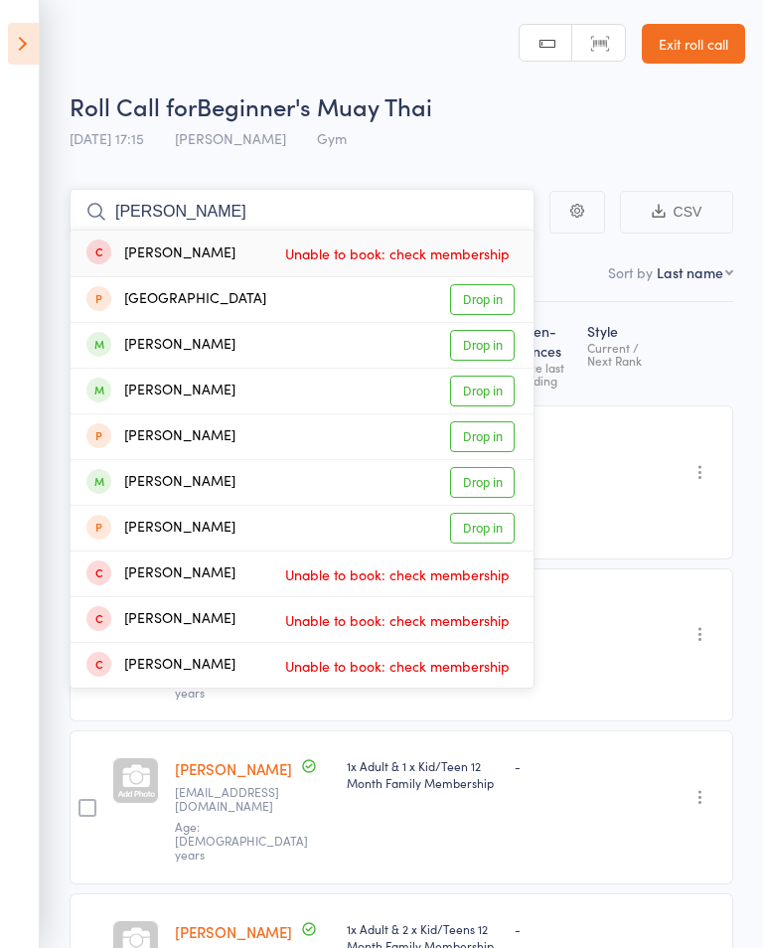
type input "[PERSON_NAME]"
click at [490, 346] on link "Drop in" at bounding box center [482, 345] width 65 height 31
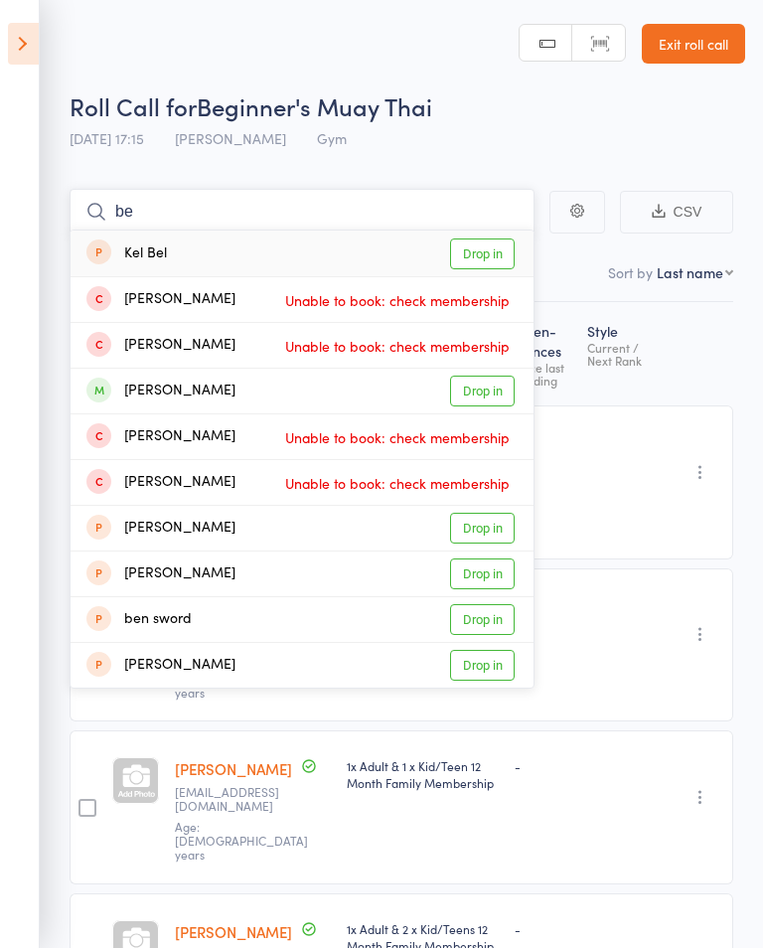
type input "be"
click at [473, 405] on link "Drop in" at bounding box center [482, 391] width 65 height 31
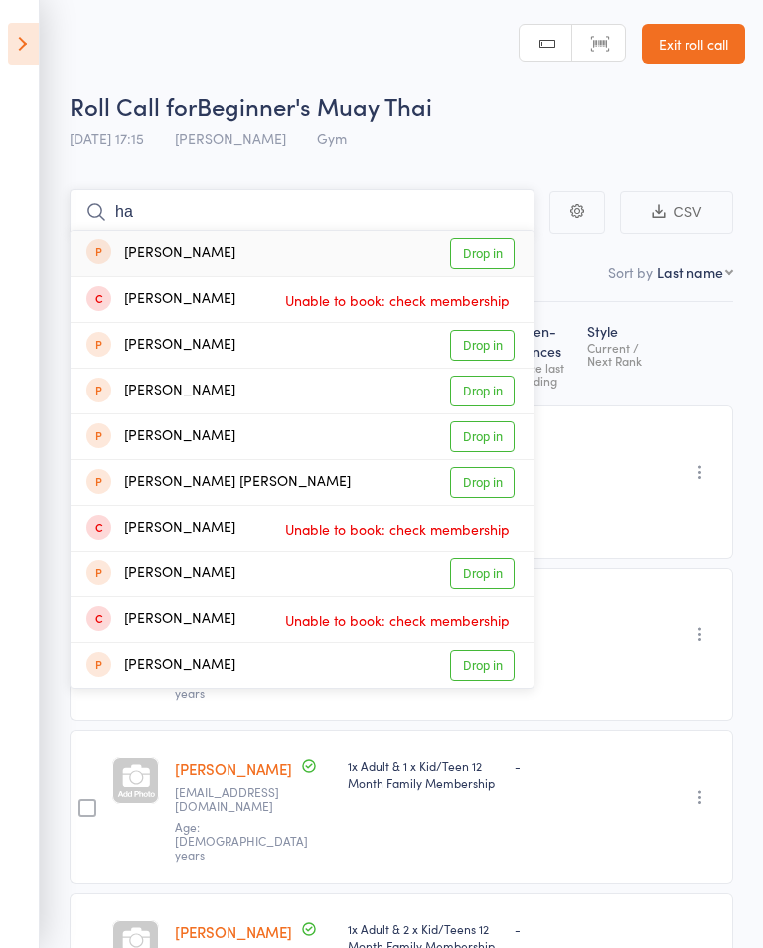
type input "h"
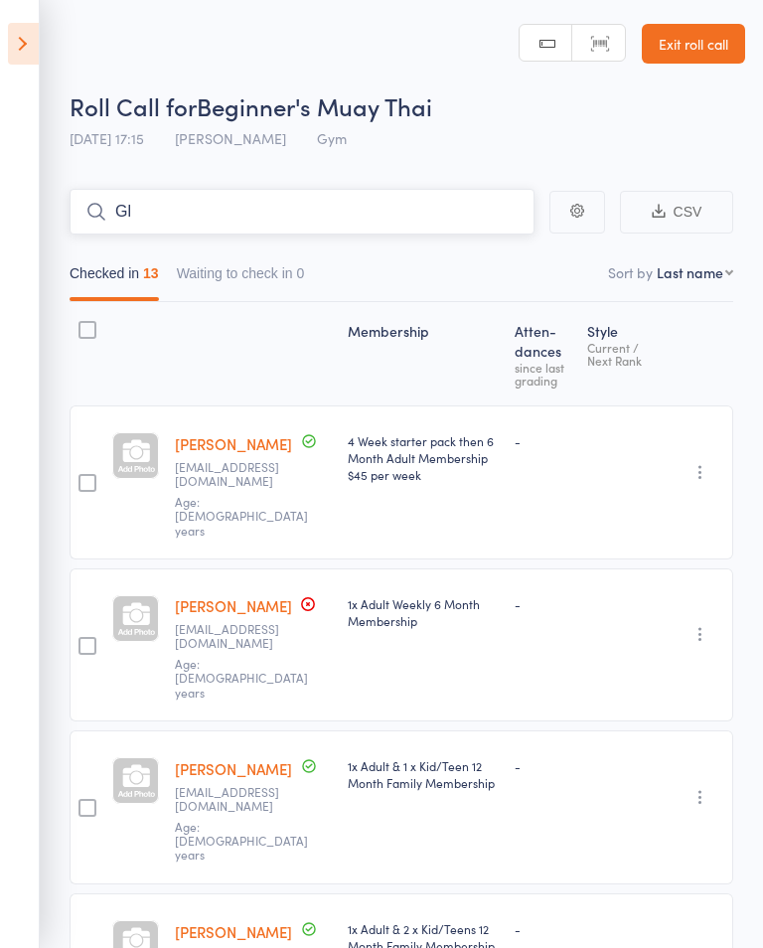
type input "G"
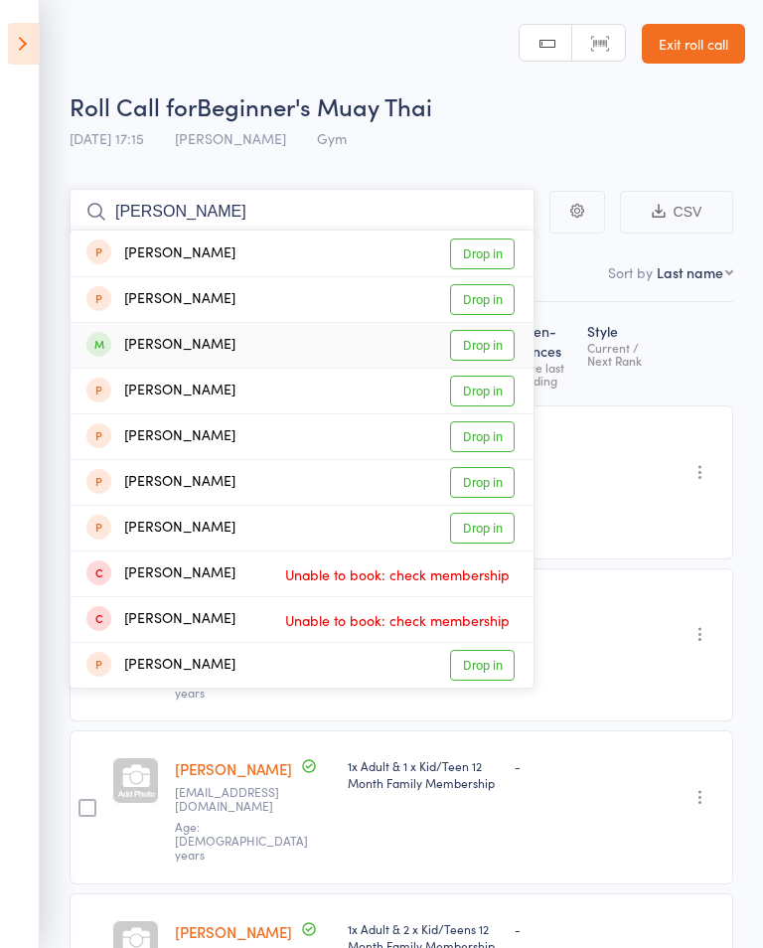
type input "[PERSON_NAME]"
click at [475, 347] on link "Drop in" at bounding box center [482, 345] width 65 height 31
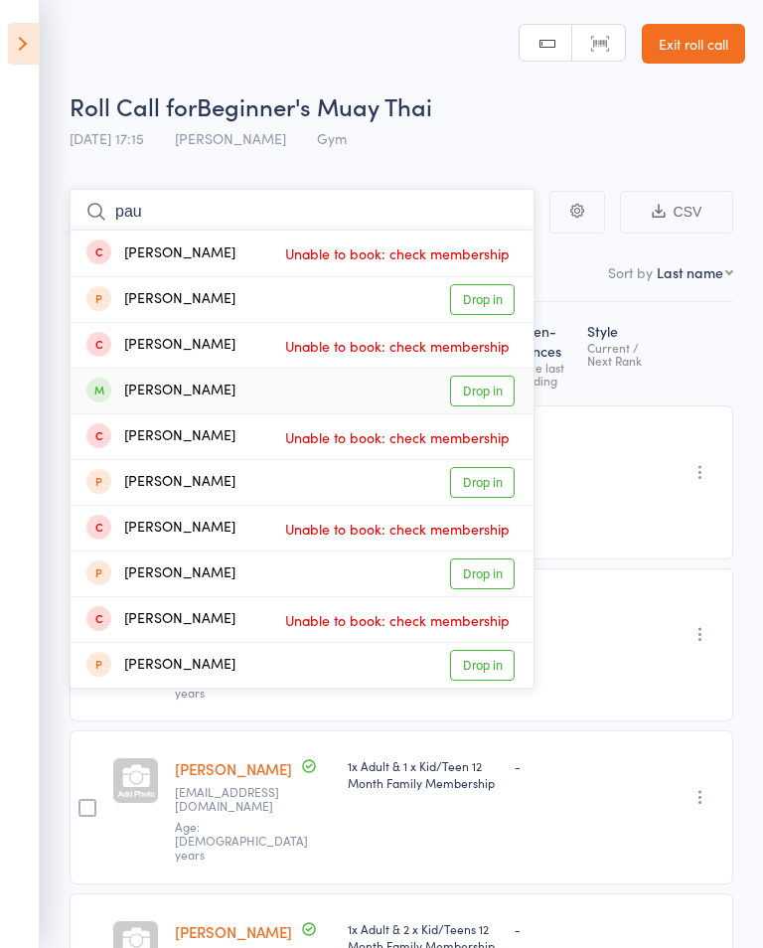
type input "pau"
click at [497, 390] on link "Drop in" at bounding box center [482, 391] width 65 height 31
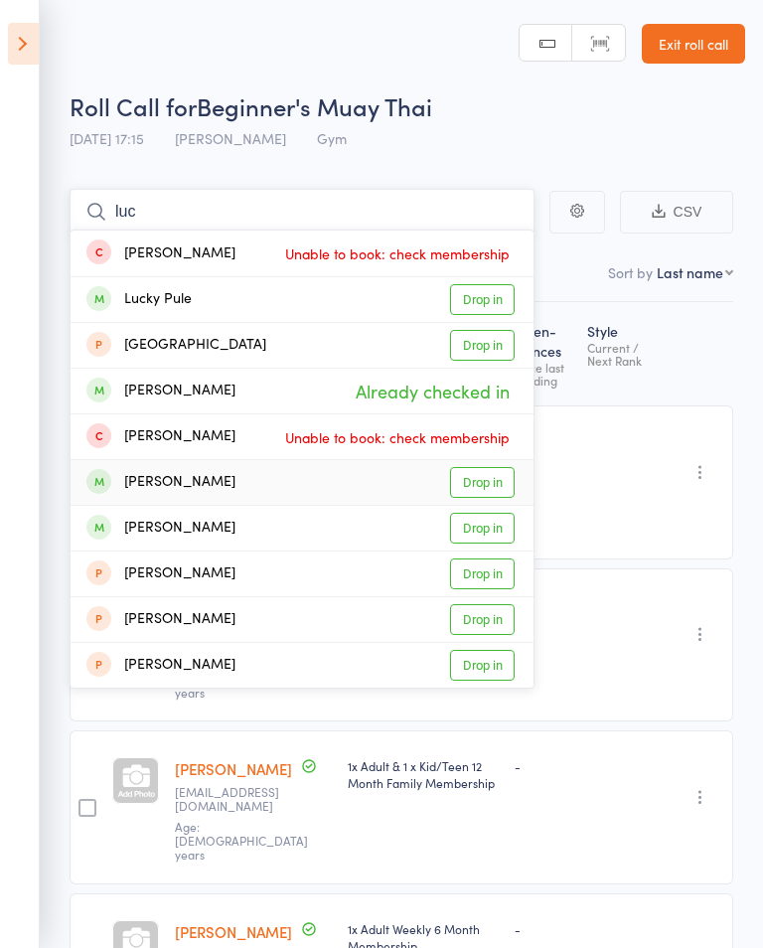
type input "luc"
click at [492, 469] on link "Drop in" at bounding box center [482, 482] width 65 height 31
